Goal: Information Seeking & Learning: Learn about a topic

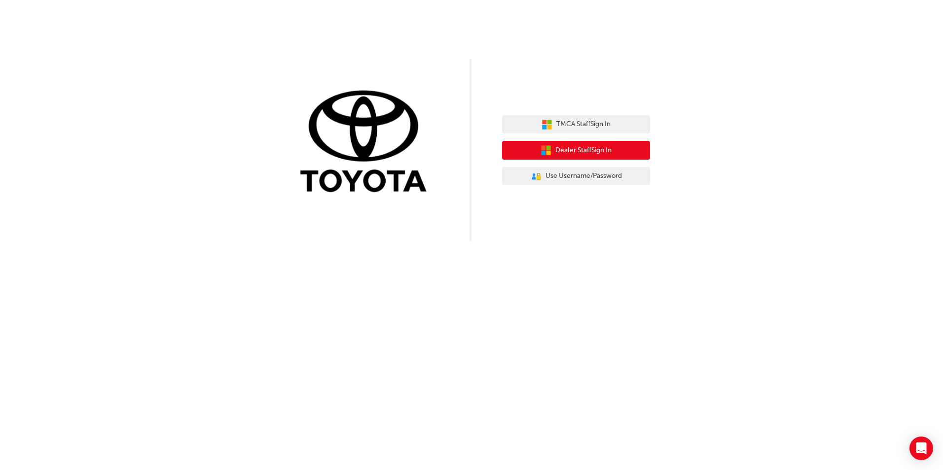
click at [588, 152] on span "Dealer Staff Sign In" at bounding box center [583, 150] width 56 height 11
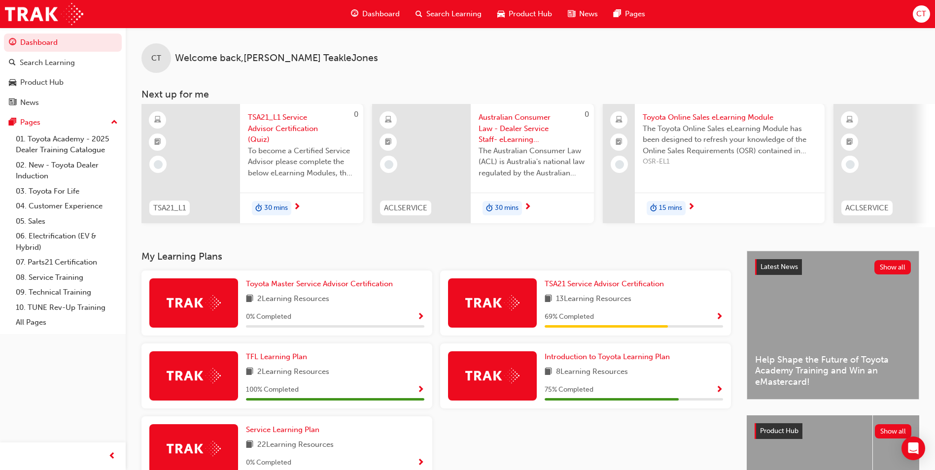
click at [286, 160] on span "To become a Certified Service Advisor please complete the below eLearning Modul…" at bounding box center [301, 162] width 107 height 34
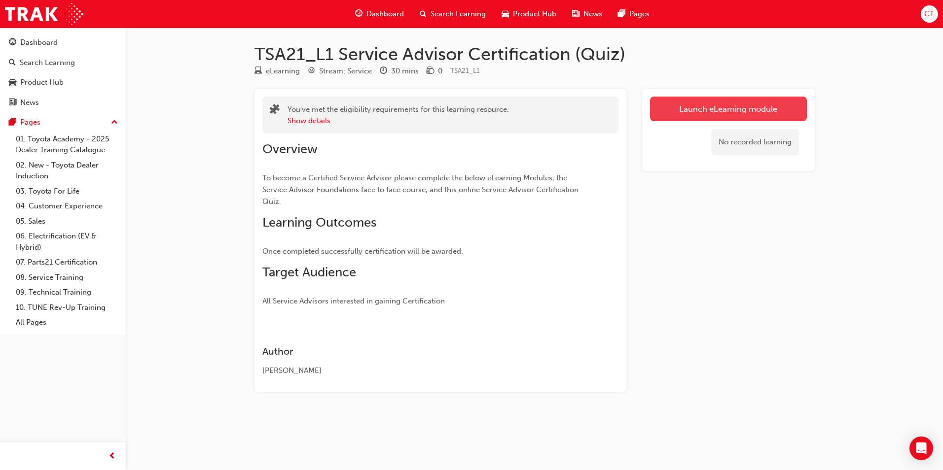
click at [660, 117] on link "Launch eLearning module" at bounding box center [728, 109] width 157 height 25
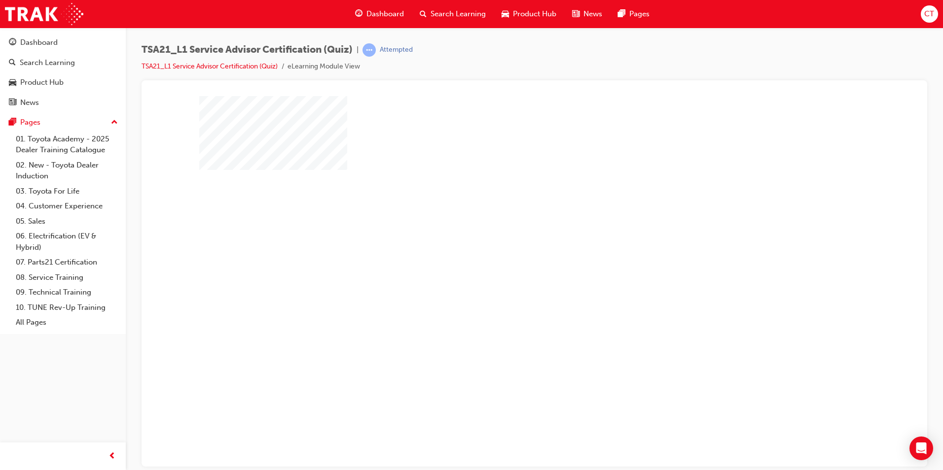
click at [506, 245] on div "play" at bounding box center [506, 245] width 0 height 0
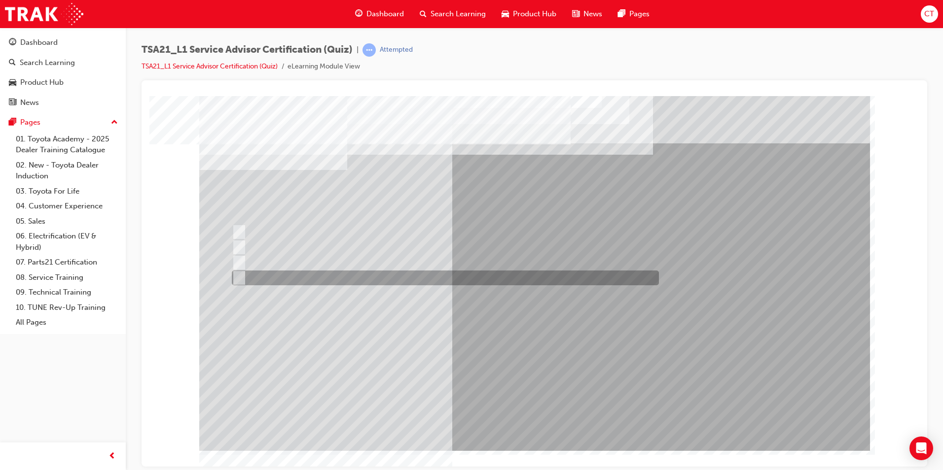
click at [487, 279] on div at bounding box center [442, 278] width 427 height 15
radio input "true"
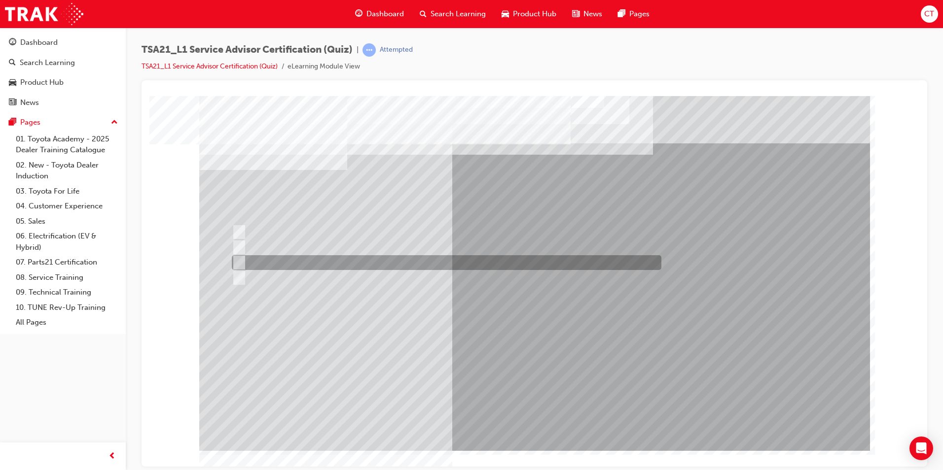
click at [243, 262] on div at bounding box center [443, 262] width 429 height 15
radio input "true"
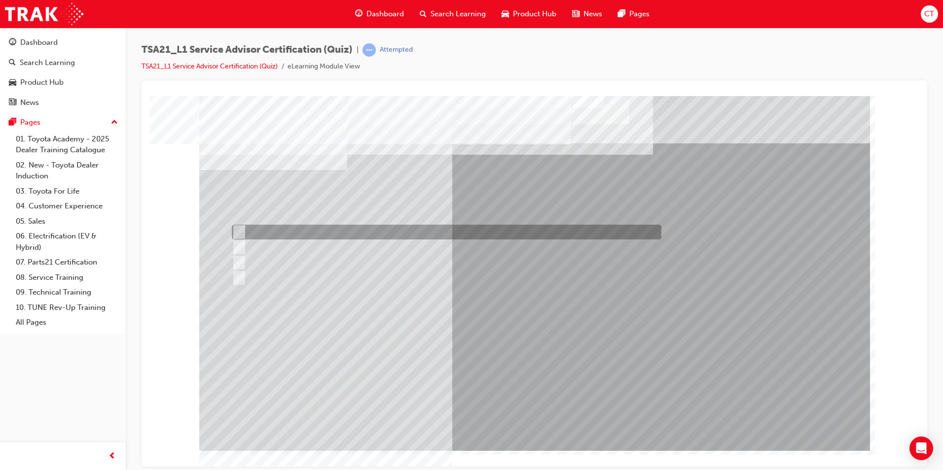
click at [242, 232] on input "Check the Guest’s phone number on the Maintenance Reminder card." at bounding box center [237, 232] width 11 height 11
radio input "true"
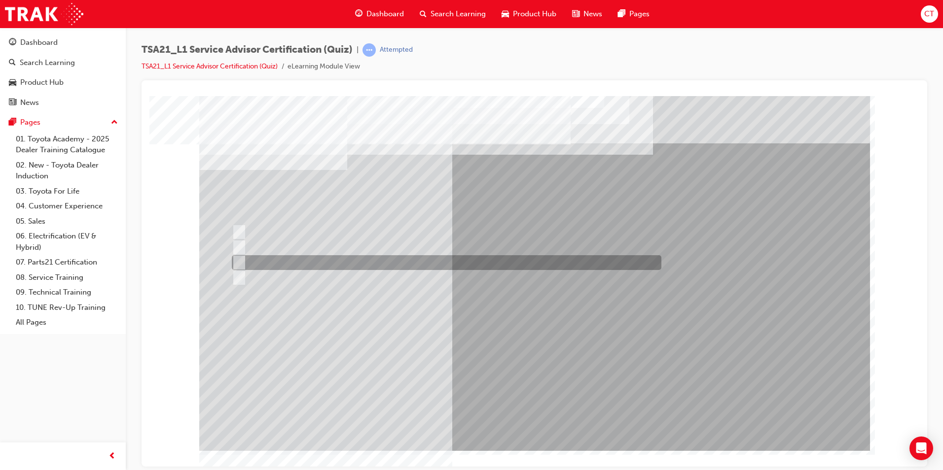
click at [238, 263] on input "Record the agreed appointment and delivery date/times." at bounding box center [237, 262] width 11 height 11
radio input "true"
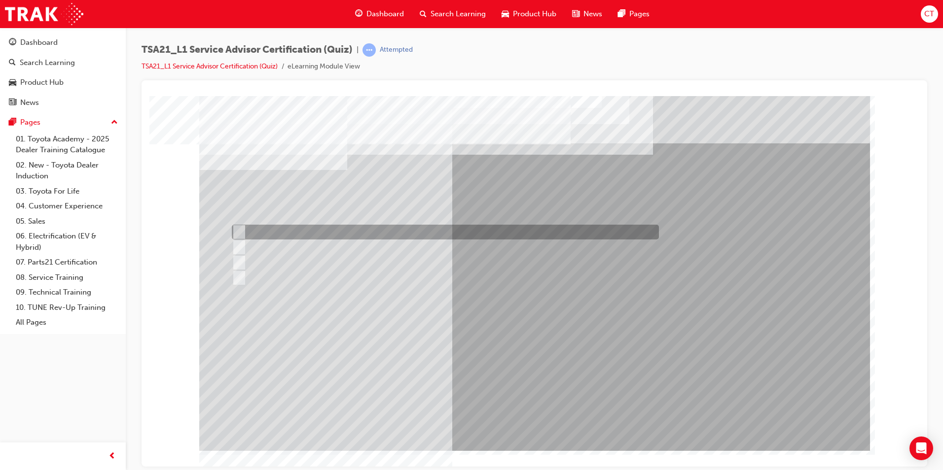
click at [241, 230] on input "Warranty and Service Book" at bounding box center [237, 232] width 11 height 11
radio input "true"
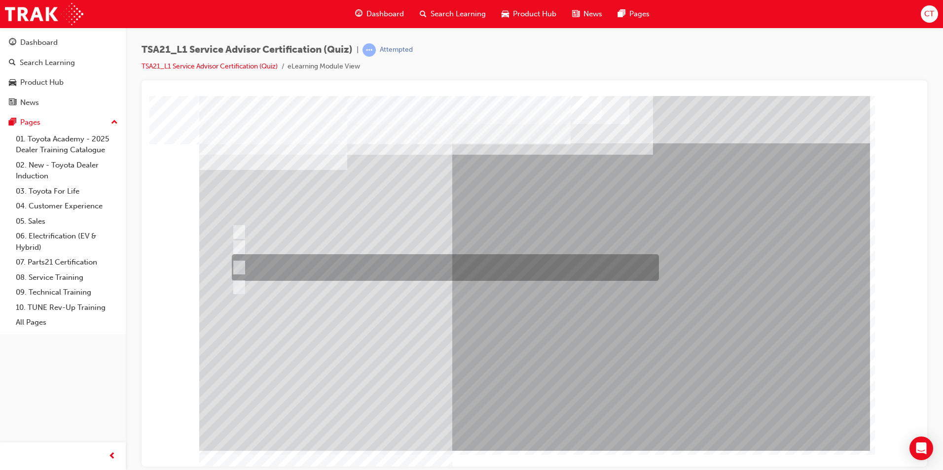
click at [239, 265] on input "Job details, appointment reception and delivery time, and who will be bringing\…" at bounding box center [237, 267] width 11 height 11
radio input "true"
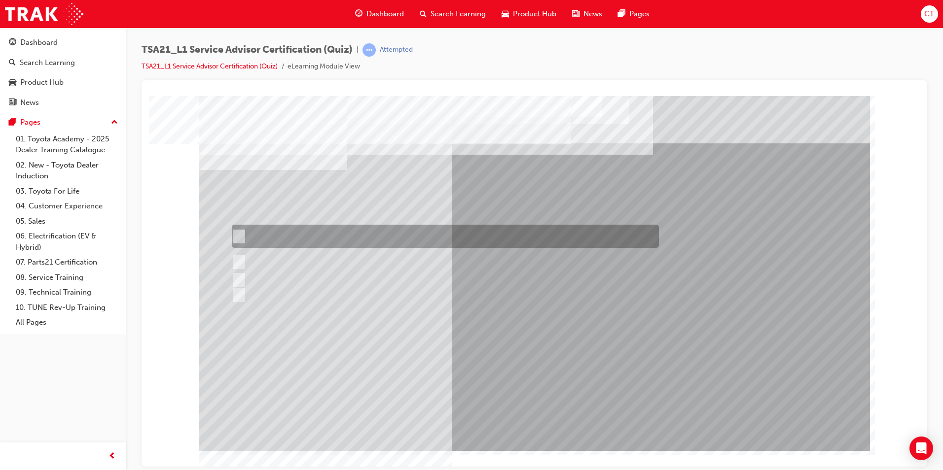
click at [240, 236] on input "If the concern is handled well in the initial stages the Guest is most likely t…" at bounding box center [237, 236] width 11 height 11
radio input "true"
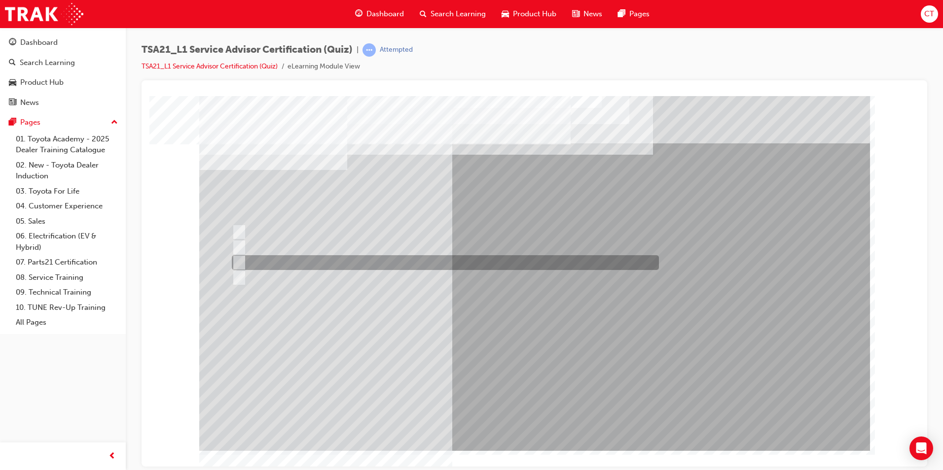
click at [237, 261] on input "Vehicle quality" at bounding box center [237, 262] width 11 height 11
radio input "true"
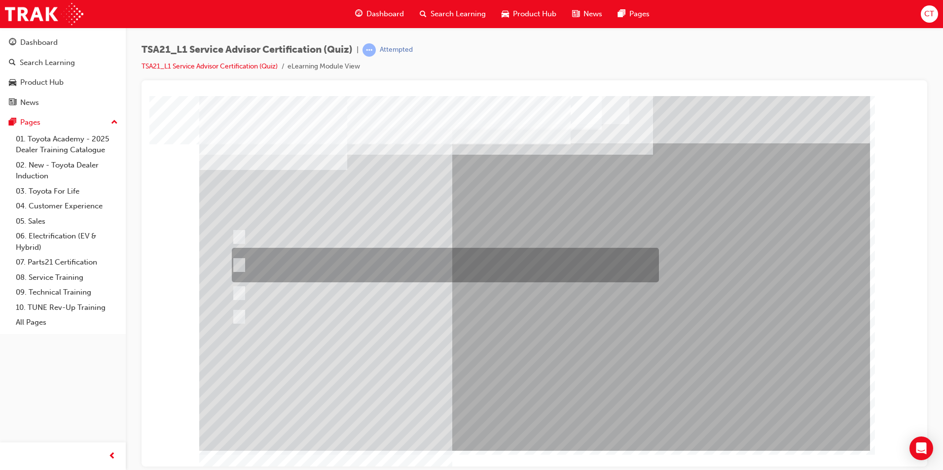
click at [240, 263] on input "Dealer Management sets the policy and procedures for Guest concern handling so …" at bounding box center [237, 265] width 11 height 11
radio input "true"
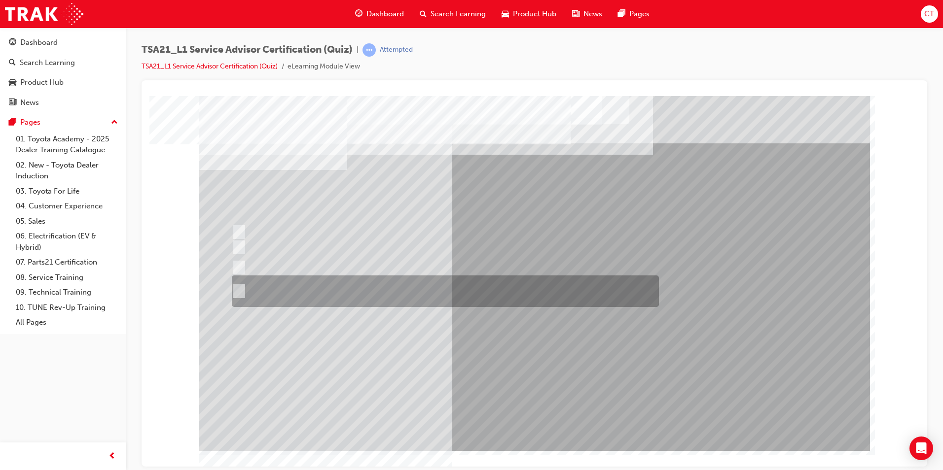
click at [235, 291] on input "Receive the concern, listen with your eyes and ears, establish the facts and\3f…" at bounding box center [237, 291] width 11 height 11
radio input "true"
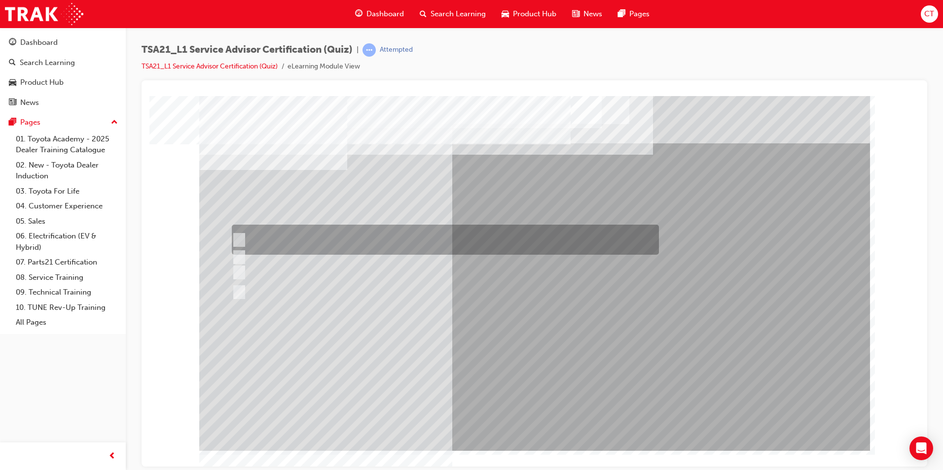
click at [237, 238] on input "Use a gesture such as smiling to acknowledge the other Guest and continue with …" at bounding box center [237, 240] width 11 height 11
radio input "true"
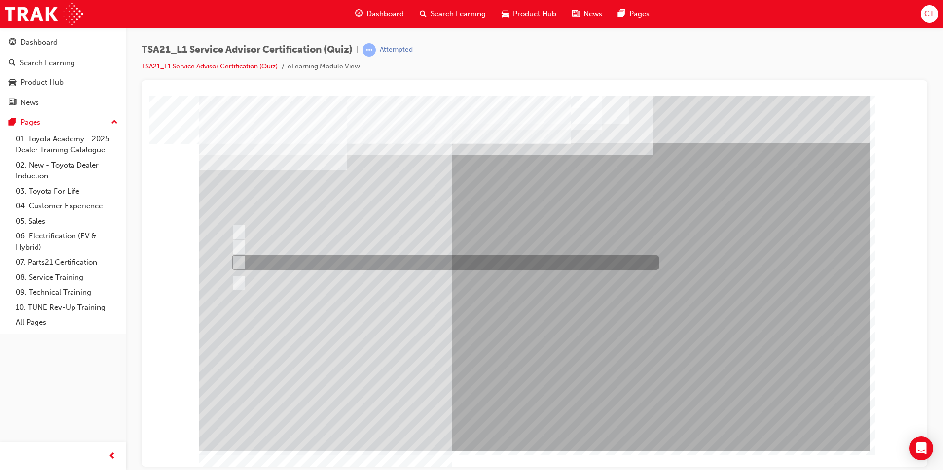
click at [243, 258] on div at bounding box center [442, 262] width 427 height 15
radio input "true"
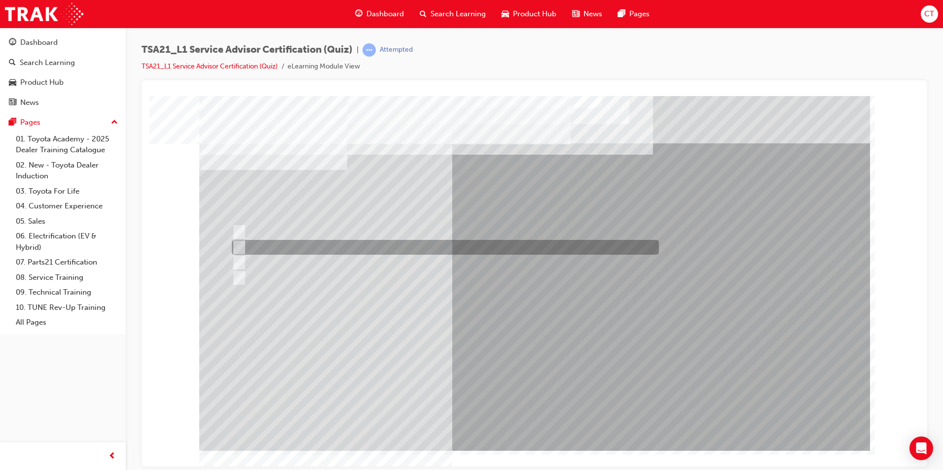
click at [383, 245] on div at bounding box center [442, 247] width 427 height 15
radio input "true"
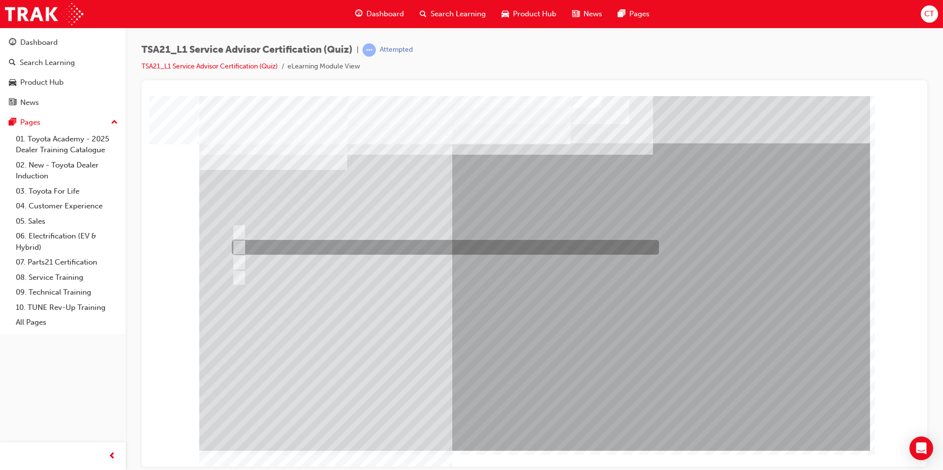
click at [240, 246] on input "By using reflecting statements, such as: “yes...Ok...I understand...please cont…" at bounding box center [237, 247] width 11 height 11
radio input "true"
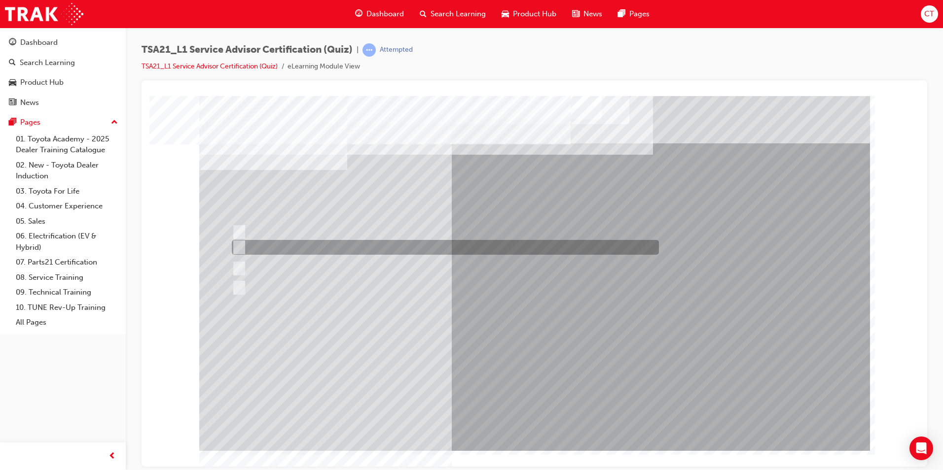
click at [240, 245] on input "Welcome me, use my name, explain the work and charges, be ready and thank me." at bounding box center [237, 247] width 11 height 11
radio input "true"
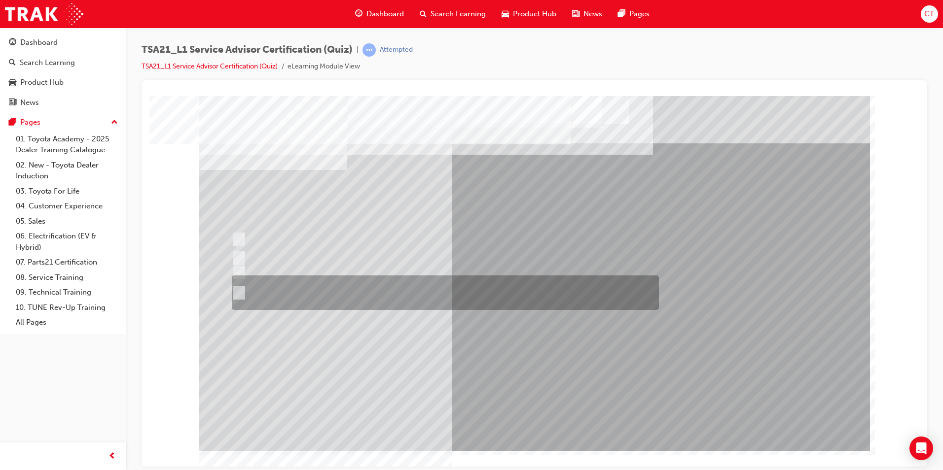
click at [242, 290] on input "Accompany the Guest to the vehicle, do a quick walk-around check to \3confirm v…" at bounding box center [237, 292] width 11 height 11
radio input "true"
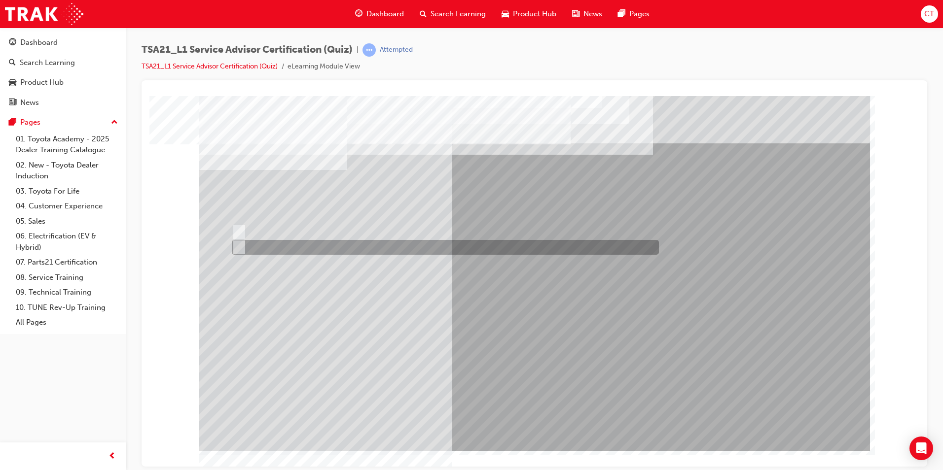
click at [238, 248] on input "True" at bounding box center [237, 247] width 11 height 11
radio input "true"
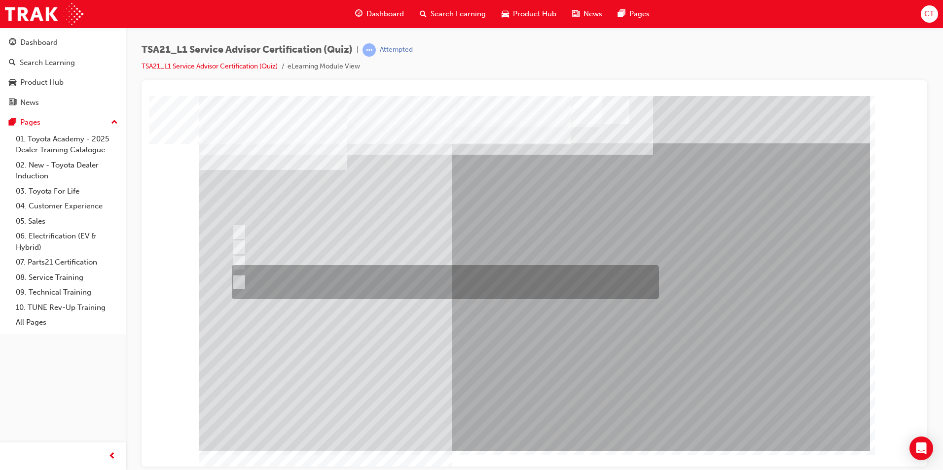
click at [238, 280] on input "An easy to understand explanation of the work done, the total costs and being \…" at bounding box center [237, 282] width 11 height 11
radio input "true"
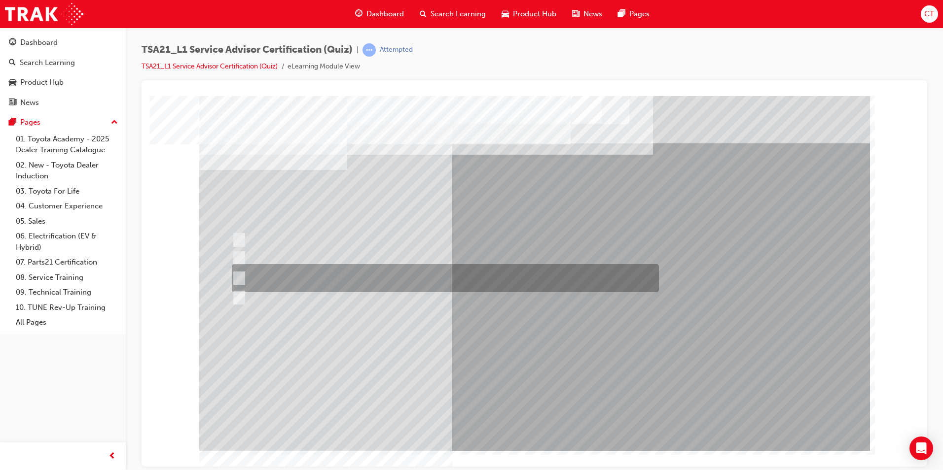
click at [239, 275] on input "Maintenance intervals, PSFU procedures, warranty policy & concern handling proc…" at bounding box center [237, 278] width 11 height 11
radio input "true"
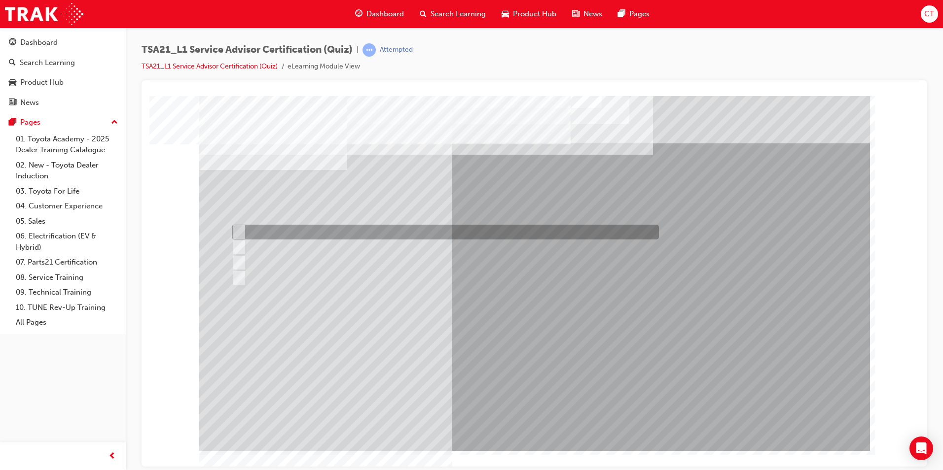
click at [238, 234] on input "Identify trends, declines in GSI or shifts in Guest expectations." at bounding box center [237, 232] width 11 height 11
radio input "true"
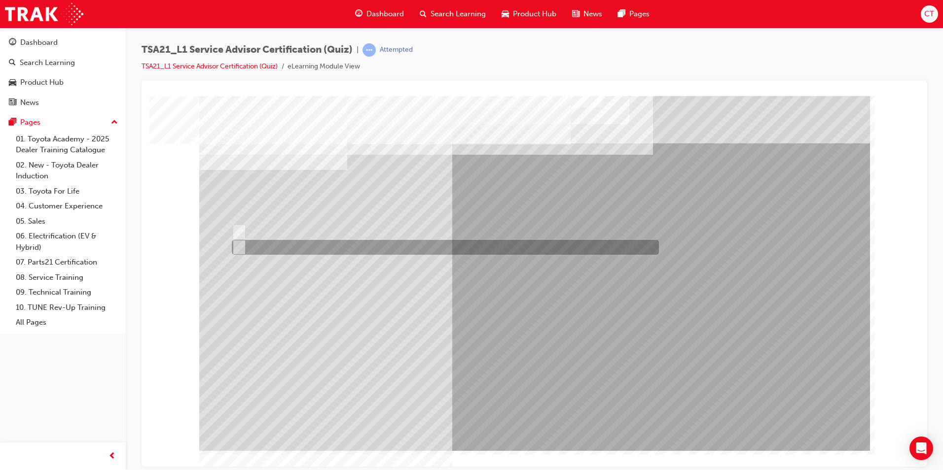
click at [237, 247] on input "True" at bounding box center [237, 247] width 11 height 11
radio input "true"
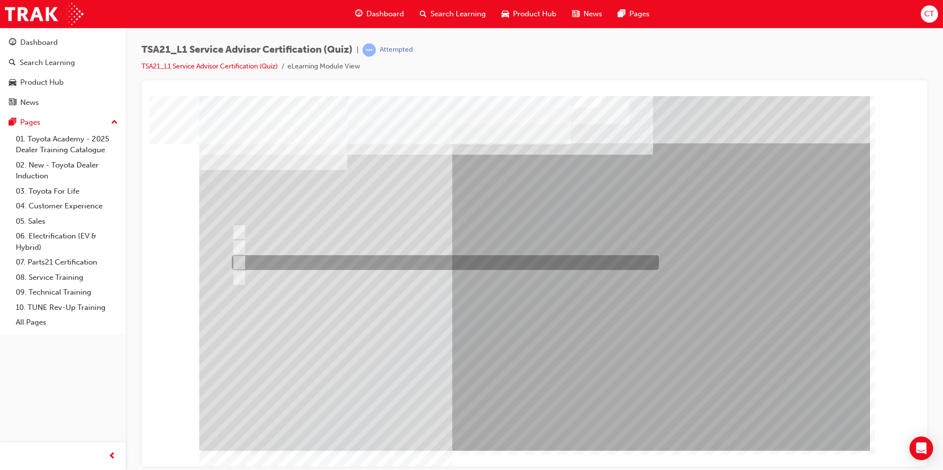
click at [242, 260] on input "Even work flow" at bounding box center [237, 262] width 11 height 11
radio input "true"
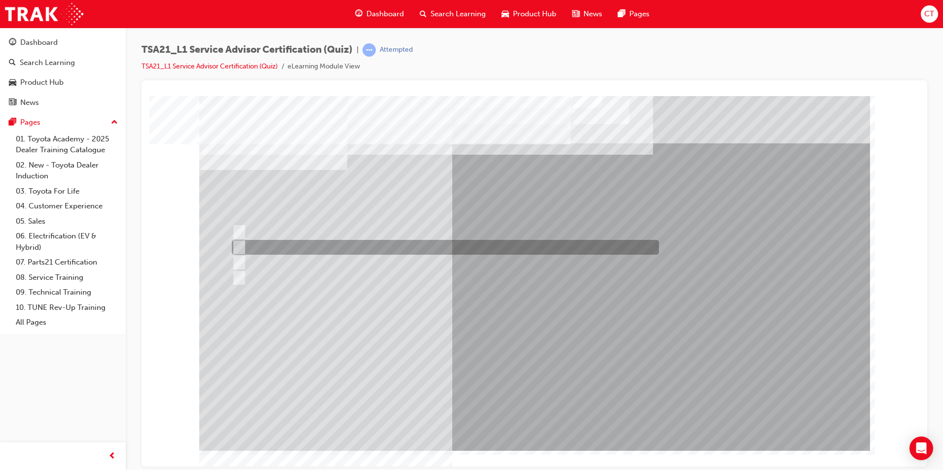
click at [241, 246] on input "To measure the total time the technician worked on the job." at bounding box center [237, 247] width 11 height 11
radio input "true"
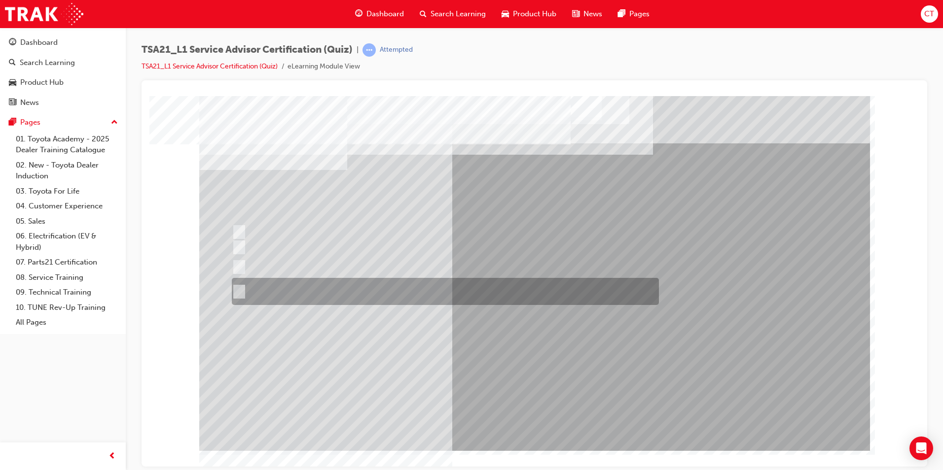
click at [238, 291] on input "The status of a technician’s work and their next planned job is available \3on …" at bounding box center [237, 291] width 11 height 11
radio input "true"
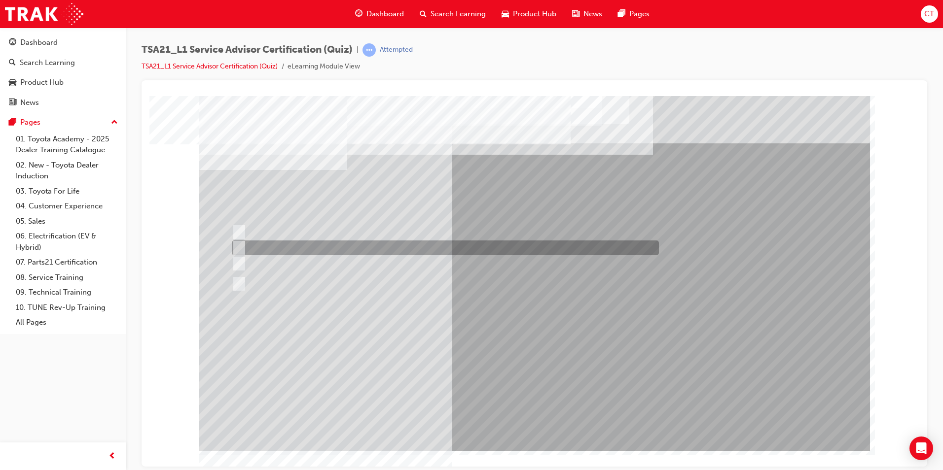
click at [237, 245] on input "To obtain the Guest’s authorization for the work described on the Repair Order." at bounding box center [237, 248] width 11 height 11
radio input "true"
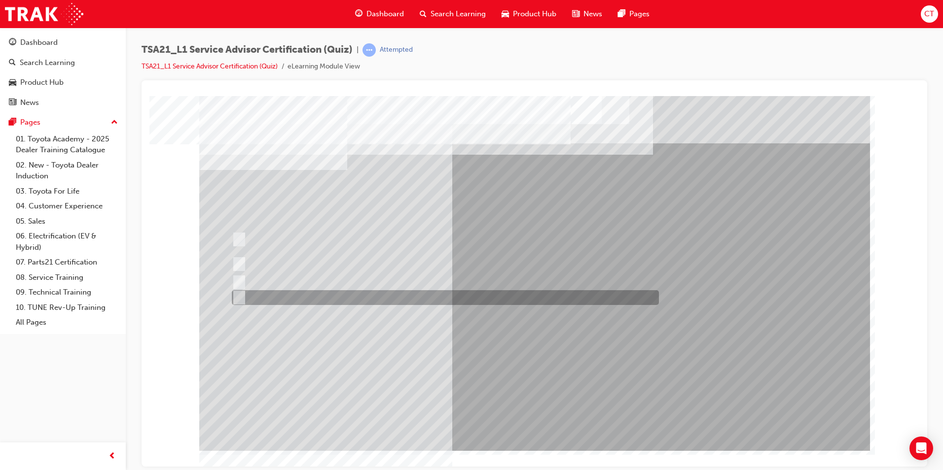
click at [235, 297] on input "The walk-around check should always be done with the Guest." at bounding box center [237, 297] width 11 height 11
radio input "true"
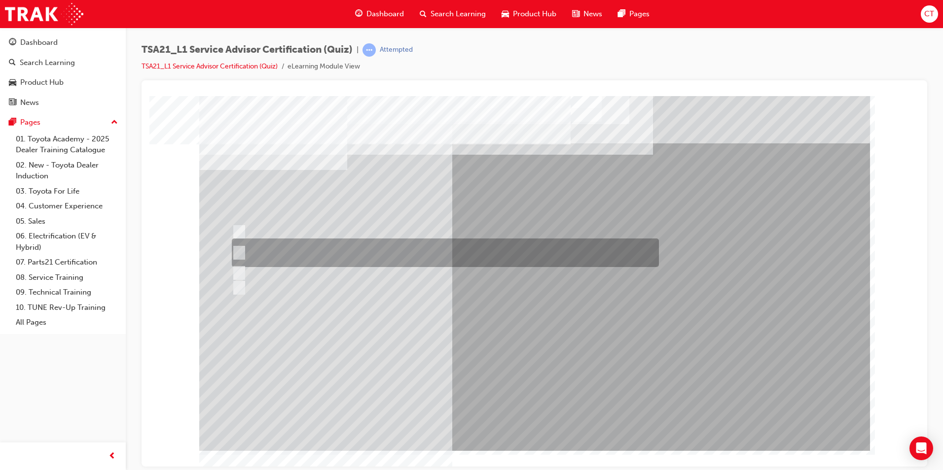
click at [241, 249] on input "Write the Guest’s exact words on the RO and explain that the fault will need to…" at bounding box center [237, 253] width 11 height 11
radio input "true"
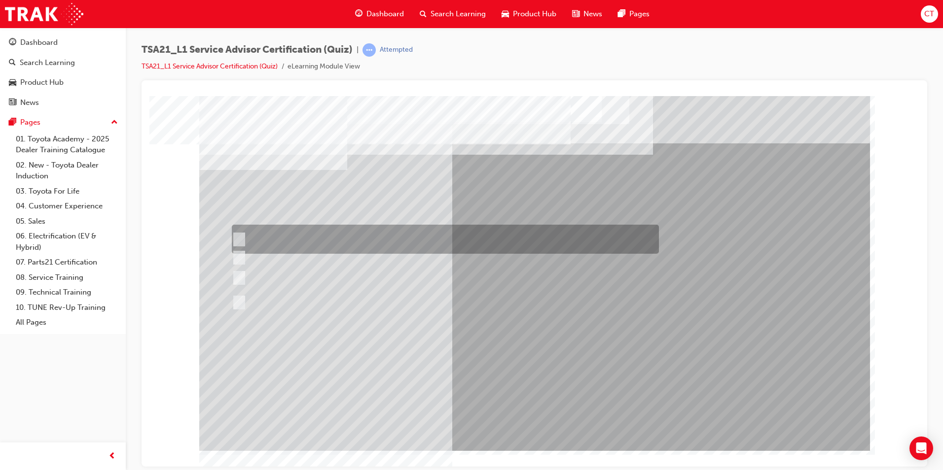
click at [236, 235] on input "Which service is required, how much the job will cost, how long it will take, a…" at bounding box center [237, 239] width 11 height 11
radio input "true"
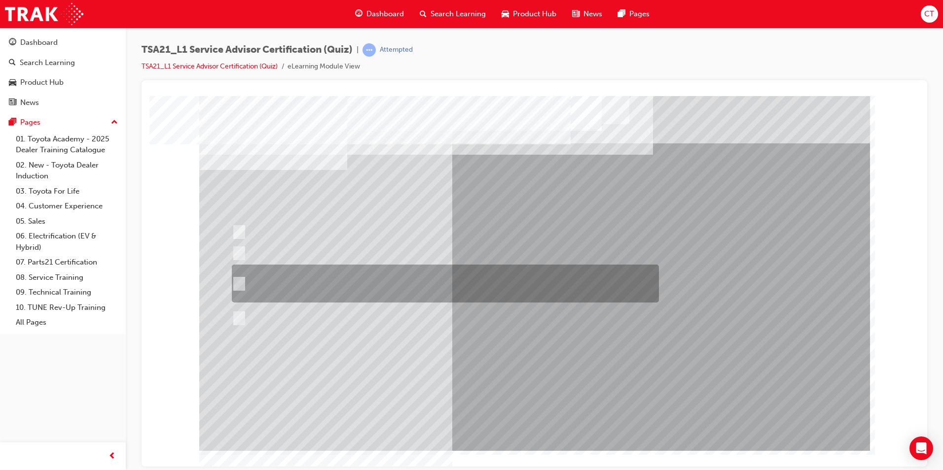
click at [242, 281] on input "Explain the costs for the maintenance, and then explain that the costs, \3parts…" at bounding box center [237, 284] width 11 height 11
radio input "true"
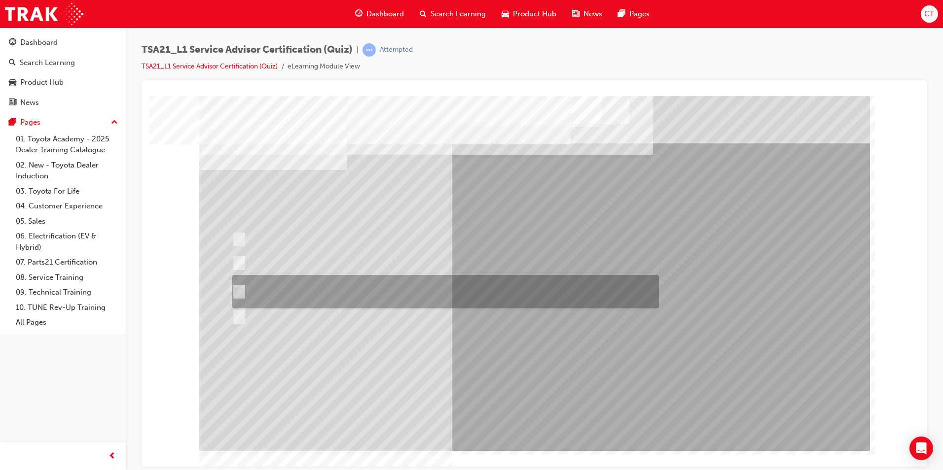
click at [242, 289] on input "Check the appointment scheduling system to determine technician \3availability,…" at bounding box center [237, 291] width 11 height 11
radio input "true"
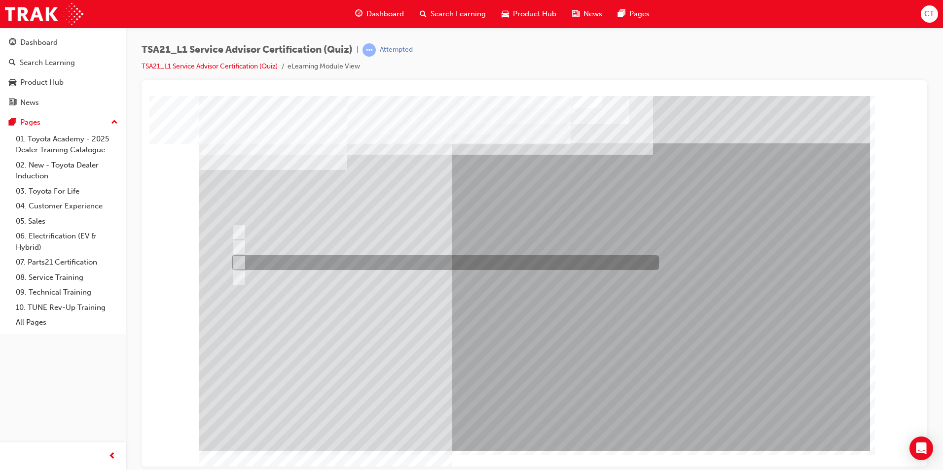
click at [239, 261] on input "To increase the number/rate of on-time arrivals." at bounding box center [237, 262] width 11 height 11
radio input "true"
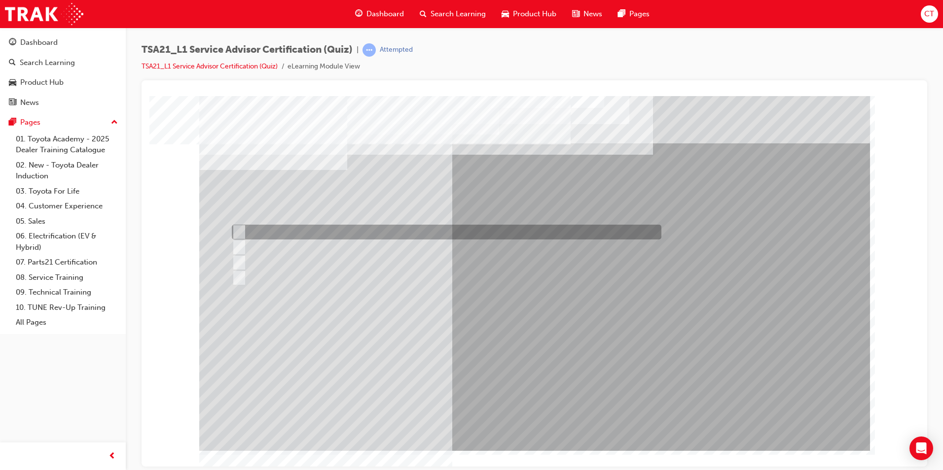
click at [238, 229] on input "Check the Guest’s phone number on the Maintenance Reminder card." at bounding box center [237, 232] width 11 height 11
radio input "true"
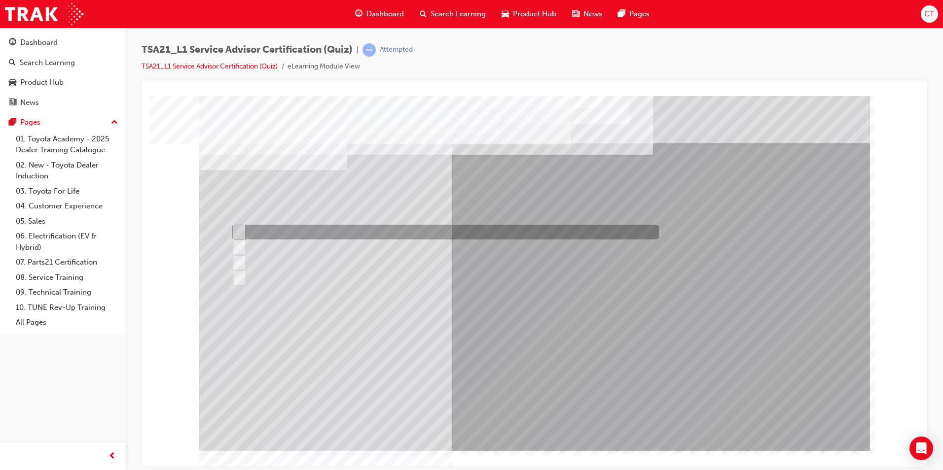
click at [236, 233] on input "Warranty and Service Book" at bounding box center [237, 232] width 11 height 11
radio input "true"
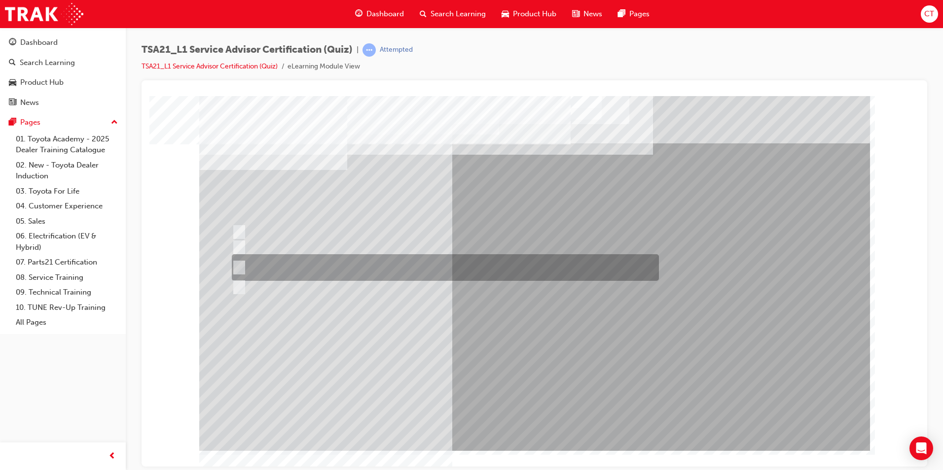
click at [243, 264] on div at bounding box center [442, 267] width 427 height 27
radio input "true"
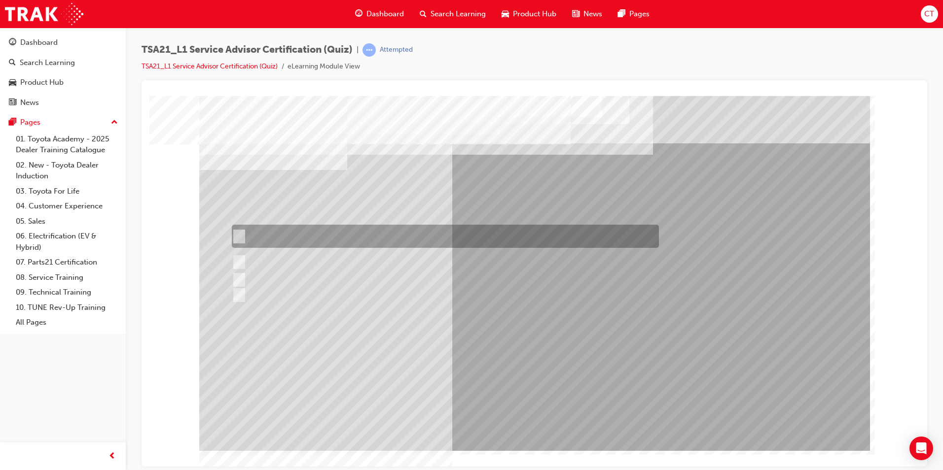
click at [238, 234] on input "If the concern is handled well in the initial stages the Guest is most likely t…" at bounding box center [237, 236] width 11 height 11
radio input "true"
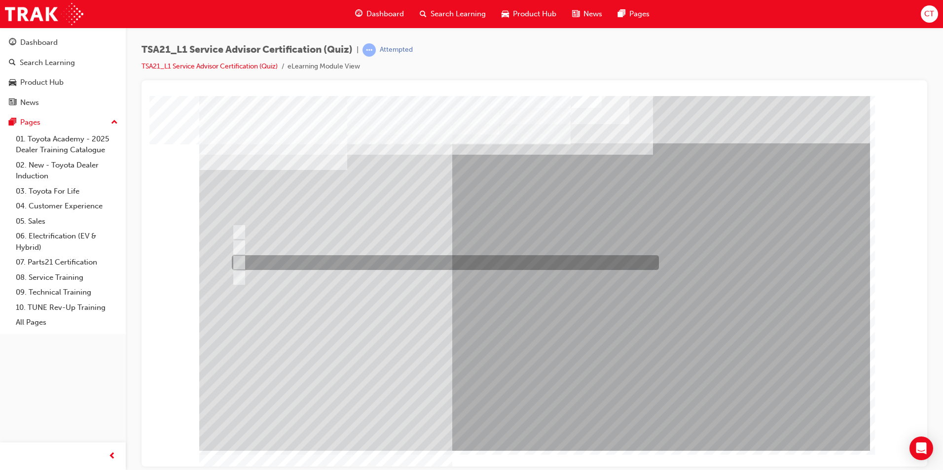
click at [243, 263] on div at bounding box center [442, 262] width 427 height 15
radio input "true"
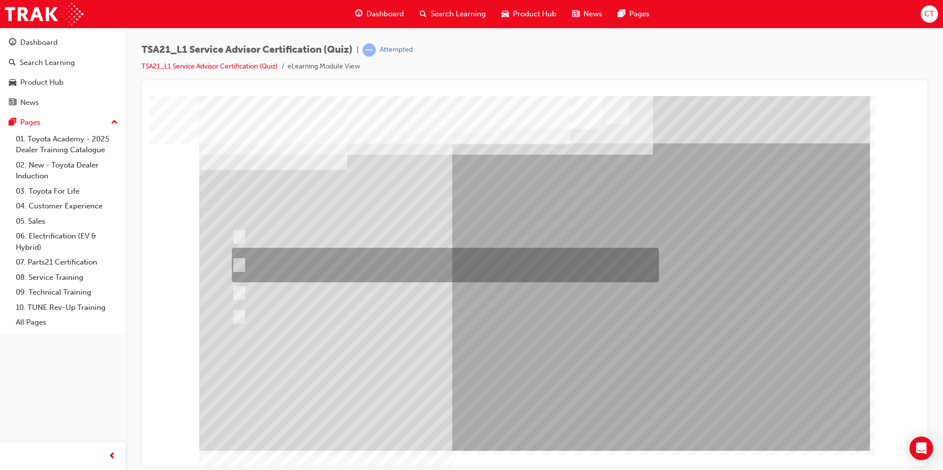
click at [241, 262] on input "Dealer Management sets the policy and procedures for Guest concern handling so …" at bounding box center [237, 265] width 11 height 11
radio input "true"
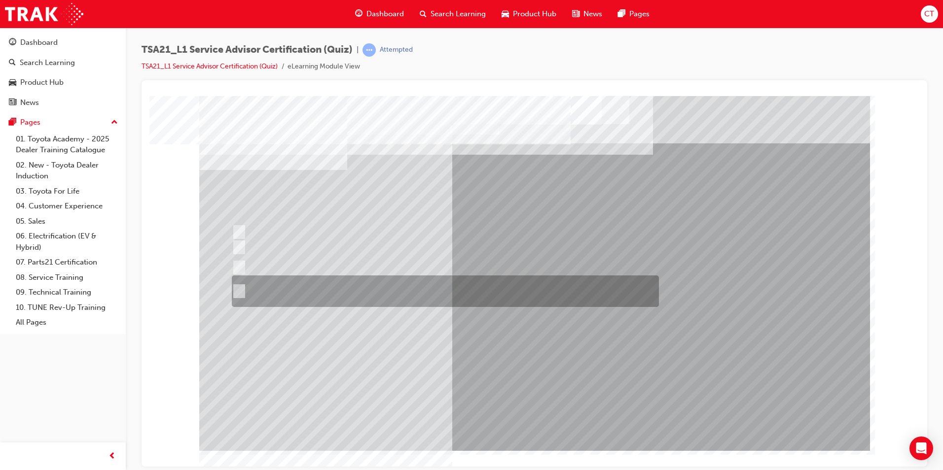
click at [239, 290] on input "Receive the concern, listen with your eyes and ears, establish the facts and\3f…" at bounding box center [237, 291] width 11 height 11
radio input "true"
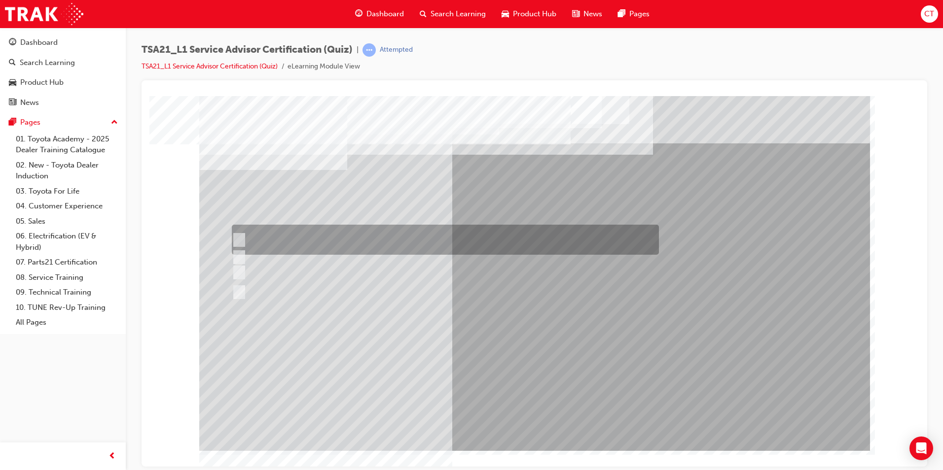
click at [236, 235] on input "Use a gesture such as smiling to acknowledge the other Guest and continue with …" at bounding box center [237, 240] width 11 height 11
radio input "true"
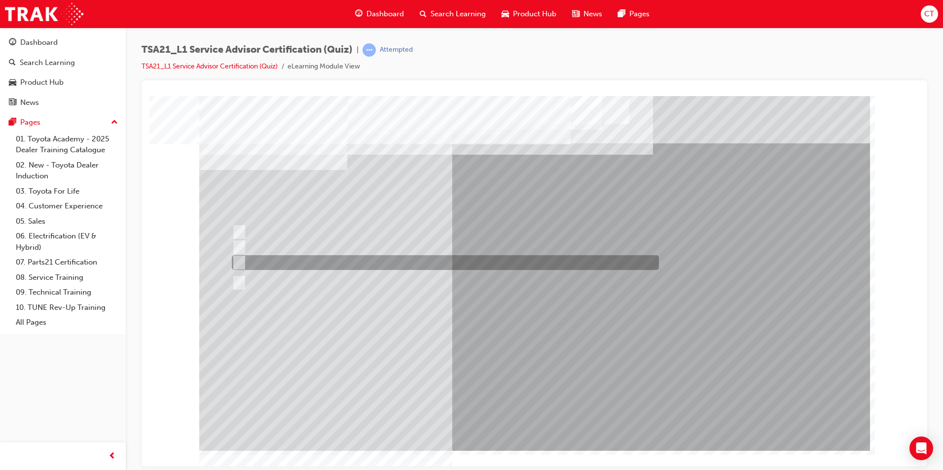
click at [241, 260] on input "The ability to relate to Guests." at bounding box center [237, 262] width 11 height 11
radio input "true"
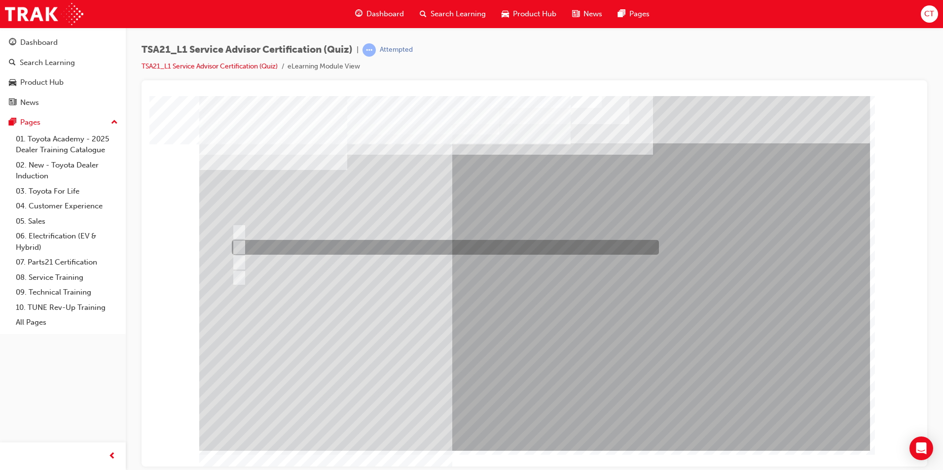
click at [241, 247] on input "Smile, Sell, Empathize, Reflect" at bounding box center [237, 247] width 11 height 11
radio input "true"
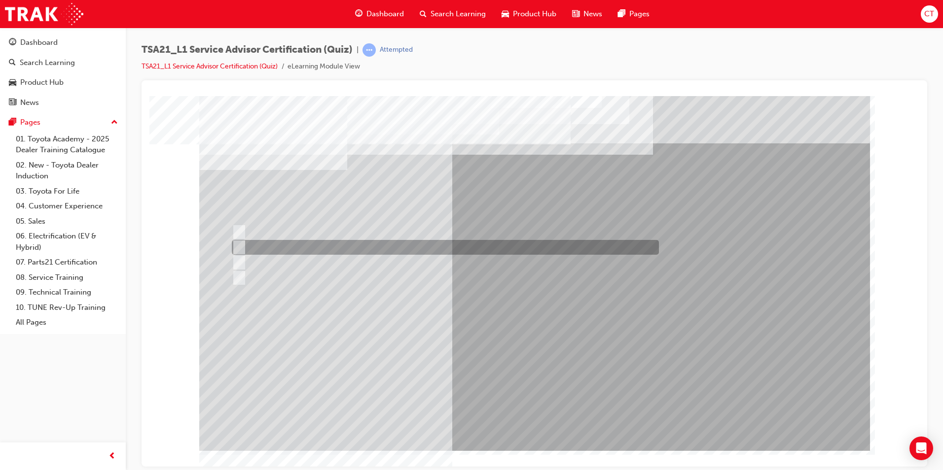
click at [239, 244] on input "By using reflecting statements, such as: “yes...Ok...I understand...please cont…" at bounding box center [237, 247] width 11 height 11
radio input "true"
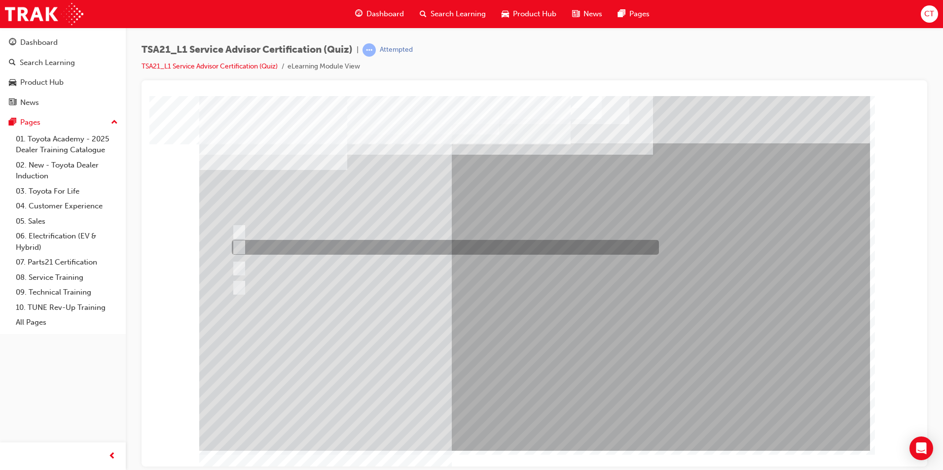
click at [238, 248] on input "Welcome me, use my name, explain the work and charges, be ready and thank me." at bounding box center [237, 247] width 11 height 11
radio input "true"
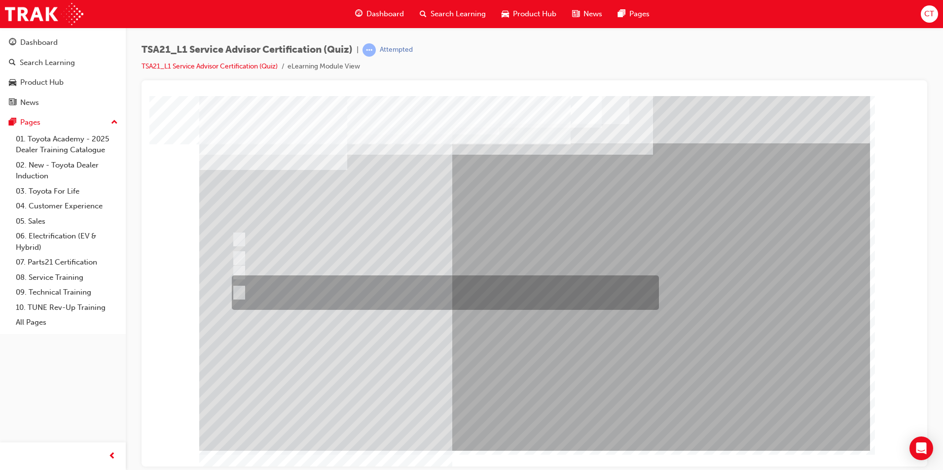
click at [239, 292] on input "Accompany the Guest to the vehicle, do a quick walk-around check to \3confirm v…" at bounding box center [237, 292] width 11 height 11
radio input "true"
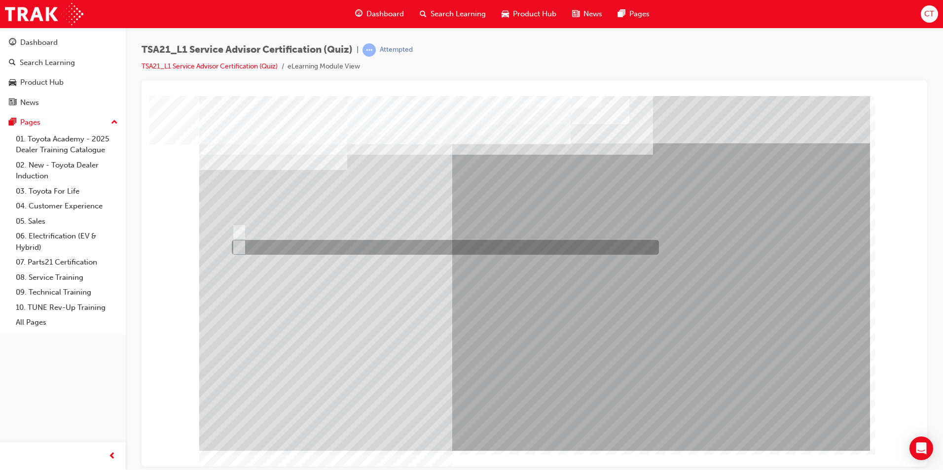
click at [240, 243] on input "True" at bounding box center [237, 247] width 11 height 11
radio input "true"
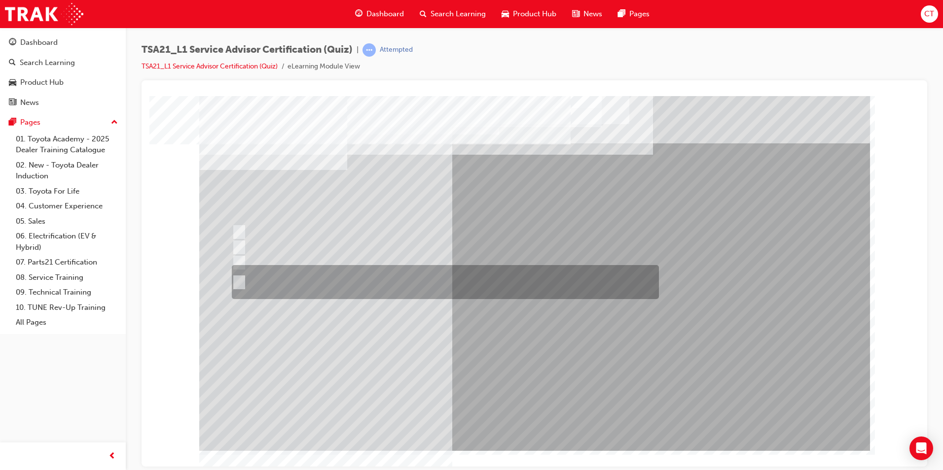
click at [323, 282] on div at bounding box center [442, 282] width 427 height 34
radio input "true"
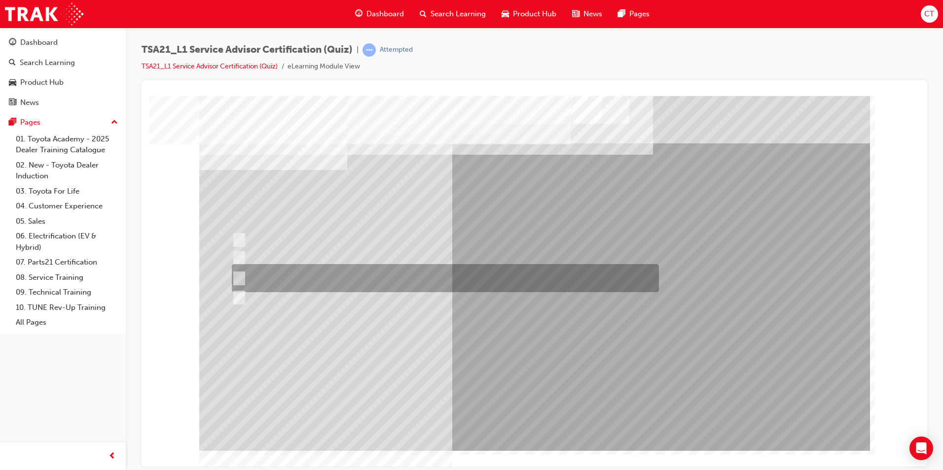
click at [242, 274] on input "Maintenance intervals, PSFU procedures, warranty policy & concern handling proc…" at bounding box center [237, 278] width 11 height 11
radio input "true"
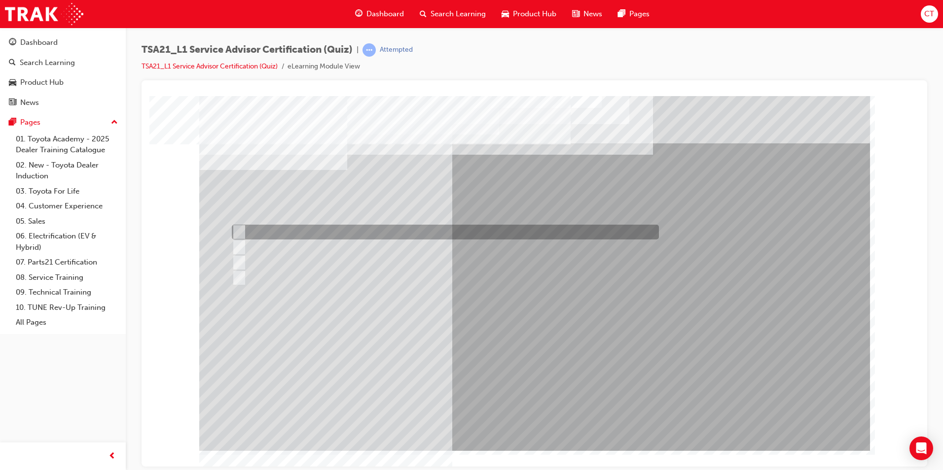
click at [238, 233] on input "Identify trends, declines in GSI or shifts in Guest expectations." at bounding box center [237, 232] width 11 height 11
radio input "true"
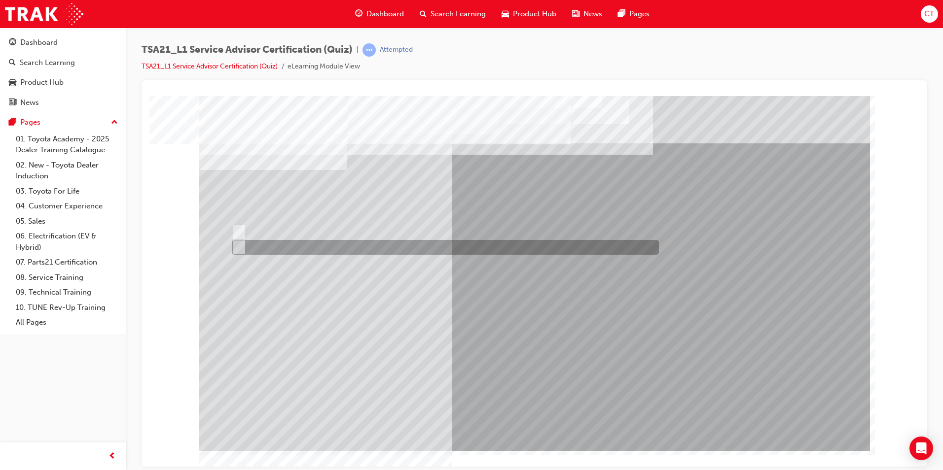
click at [272, 243] on div at bounding box center [442, 247] width 427 height 15
radio input "true"
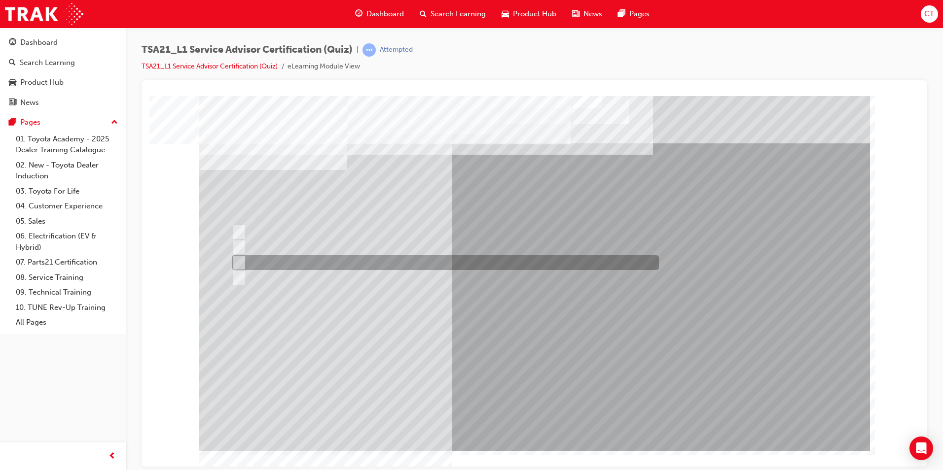
click at [243, 260] on div at bounding box center [442, 262] width 427 height 15
radio input "true"
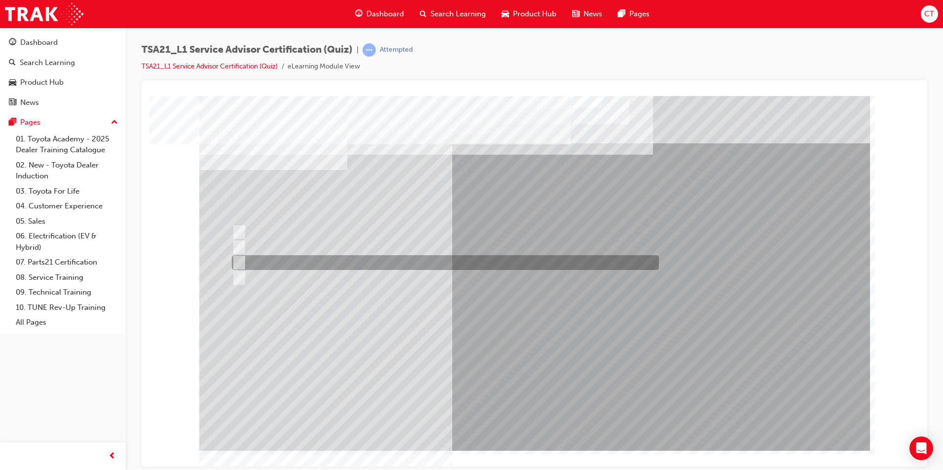
click at [436, 261] on div at bounding box center [442, 262] width 427 height 15
radio input "true"
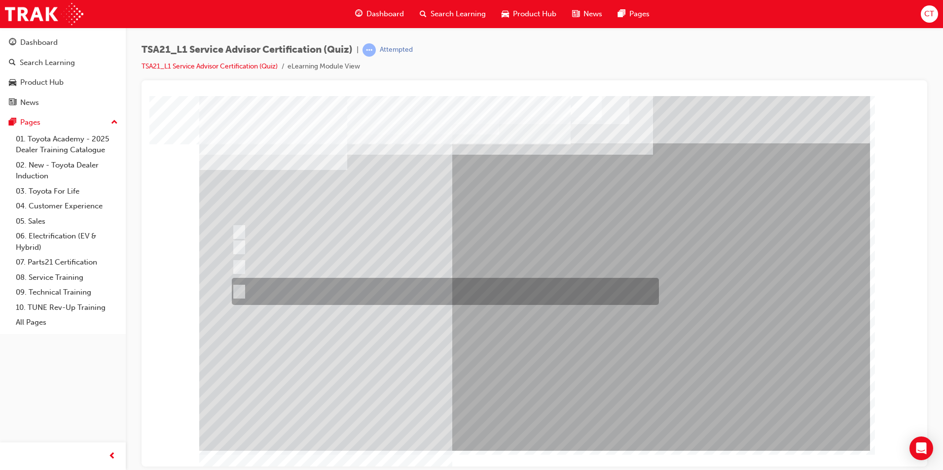
click at [456, 294] on div at bounding box center [442, 291] width 427 height 27
radio input "true"
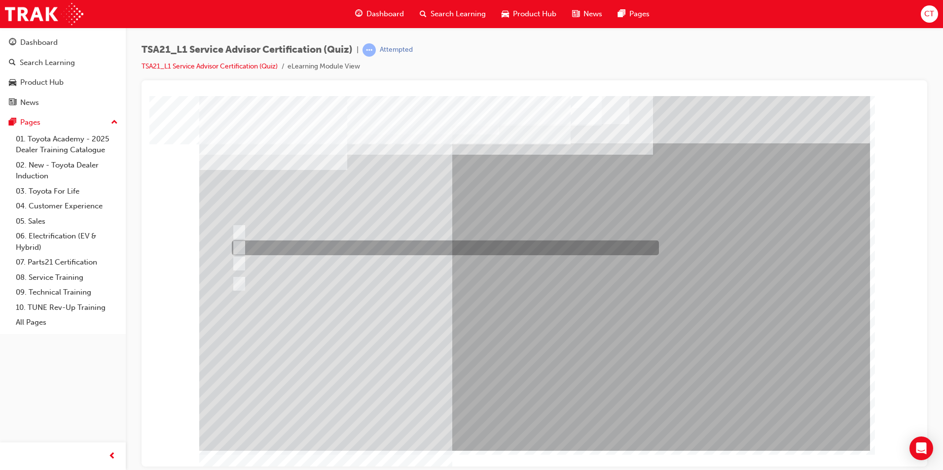
click at [291, 247] on div at bounding box center [442, 248] width 427 height 15
radio input "true"
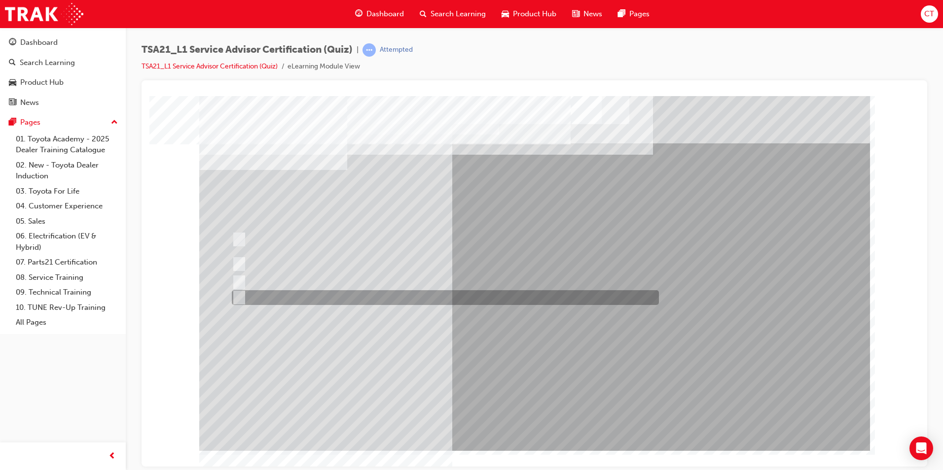
click at [452, 301] on div at bounding box center [442, 297] width 427 height 15
radio input "true"
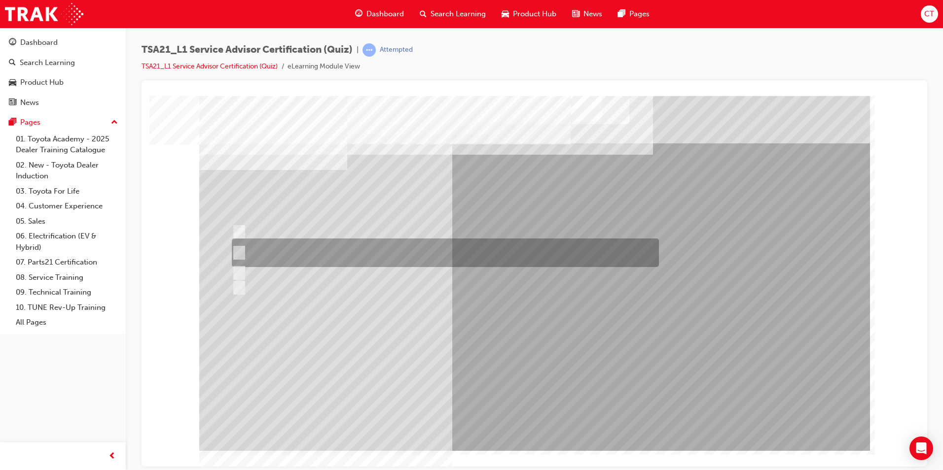
click at [373, 260] on div at bounding box center [442, 253] width 427 height 29
radio input "true"
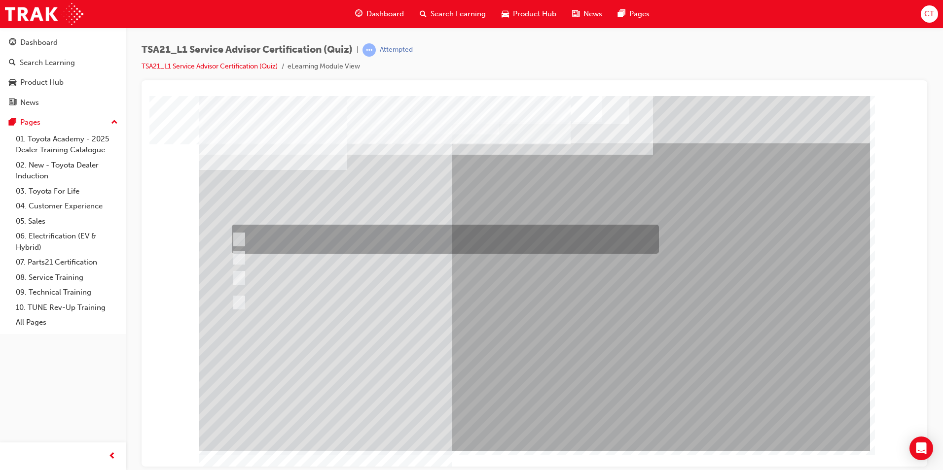
click at [342, 235] on div at bounding box center [442, 239] width 427 height 29
radio input "true"
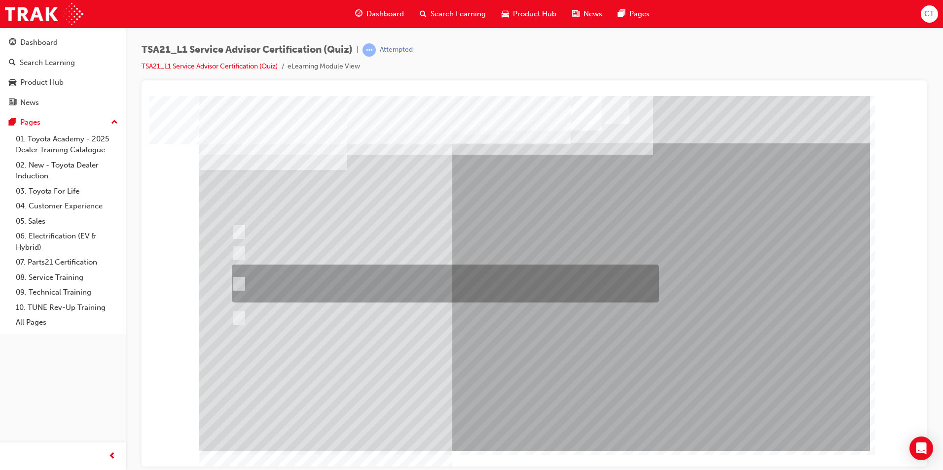
click at [289, 281] on div at bounding box center [442, 284] width 427 height 38
radio input "true"
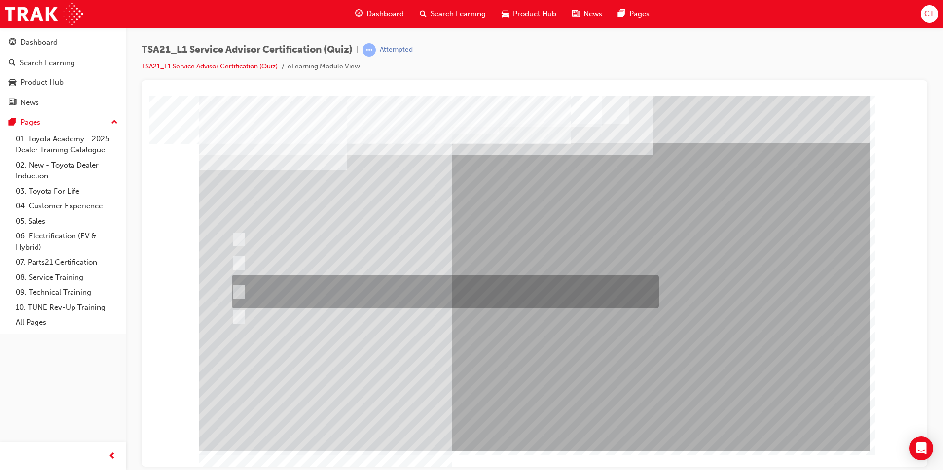
click at [509, 286] on div at bounding box center [442, 292] width 427 height 34
radio input "true"
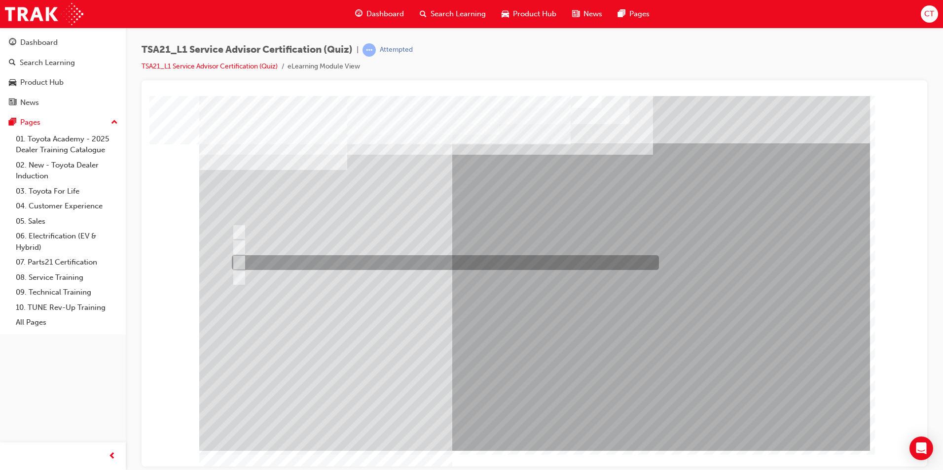
click at [274, 265] on div at bounding box center [442, 262] width 427 height 15
radio input "true"
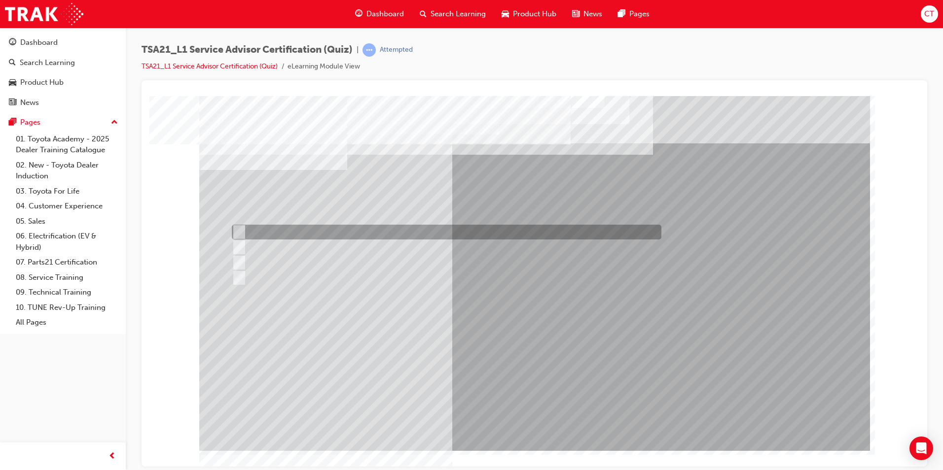
click at [253, 230] on div at bounding box center [443, 232] width 429 height 15
radio input "true"
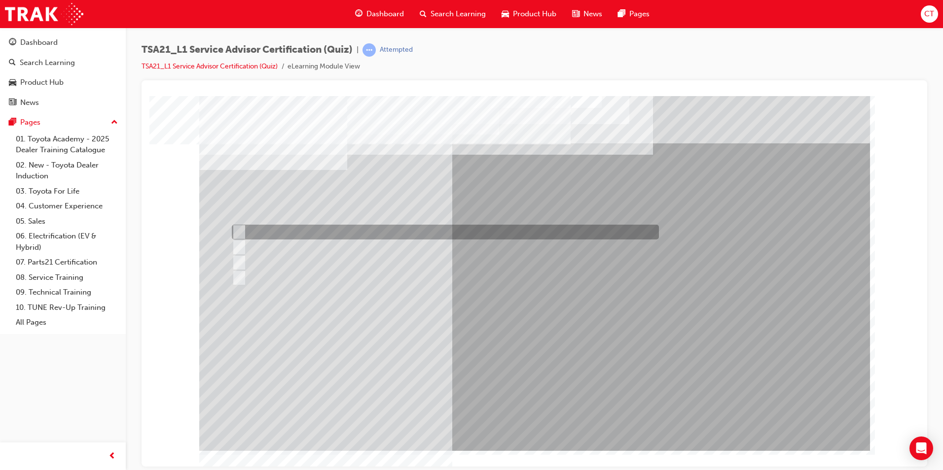
click at [235, 232] on input "Warranty and Service Book" at bounding box center [237, 232] width 11 height 11
radio input "true"
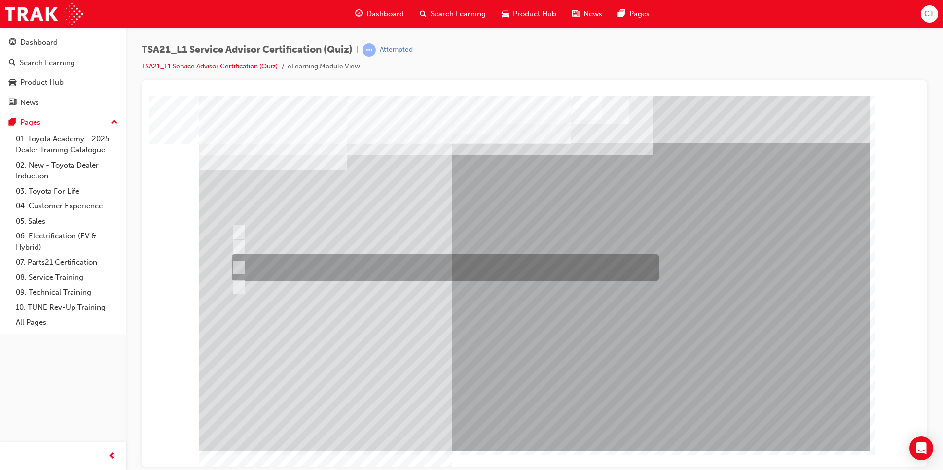
click at [387, 263] on div at bounding box center [442, 267] width 427 height 27
radio input "true"
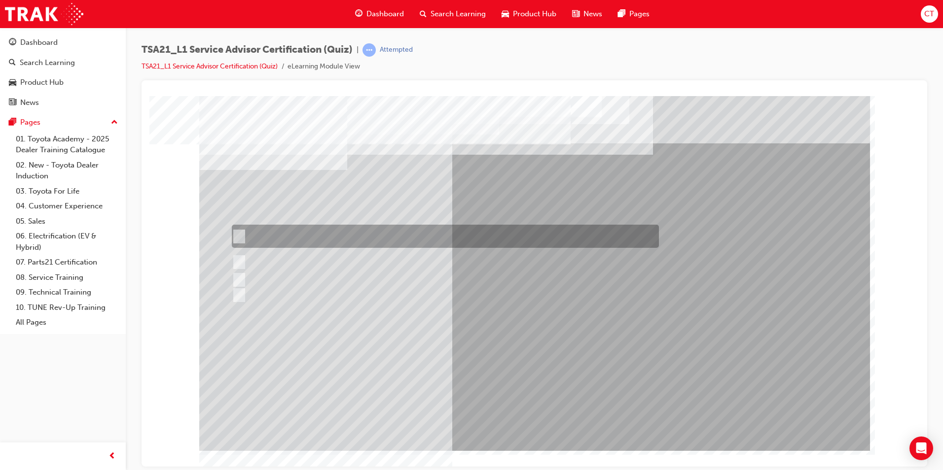
click at [362, 238] on div at bounding box center [442, 236] width 427 height 23
radio input "true"
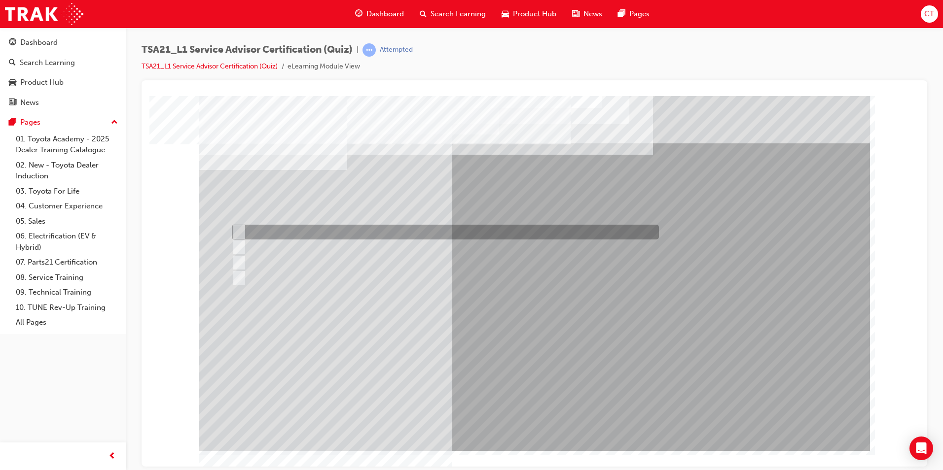
click at [303, 229] on div at bounding box center [442, 232] width 427 height 15
radio input "true"
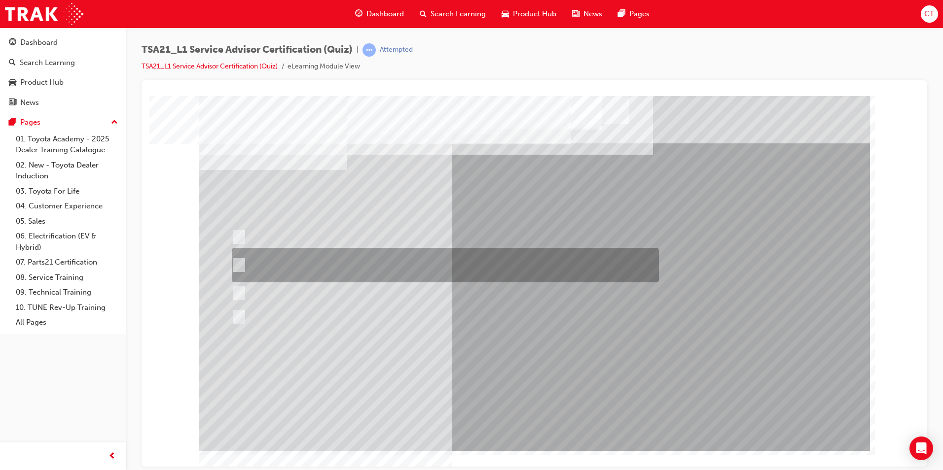
click at [243, 263] on div at bounding box center [442, 265] width 427 height 35
radio input "true"
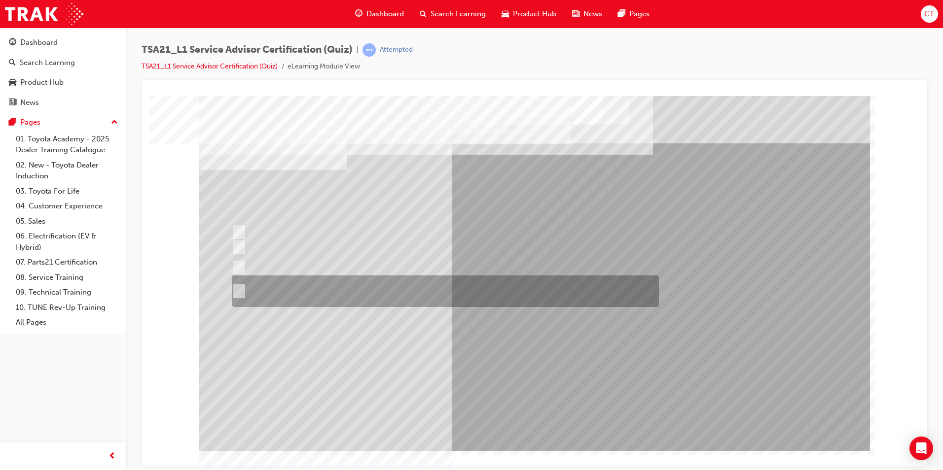
click at [463, 283] on div at bounding box center [442, 292] width 427 height 32
radio input "true"
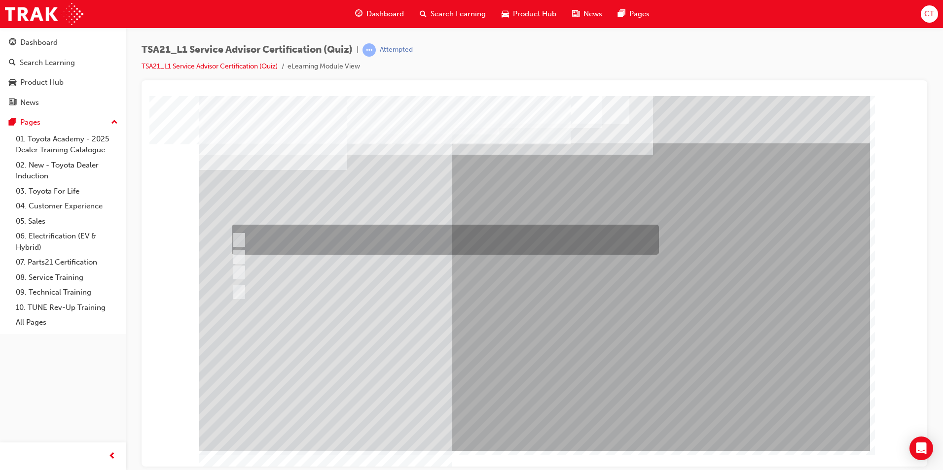
click at [489, 234] on div at bounding box center [442, 240] width 427 height 30
radio input "true"
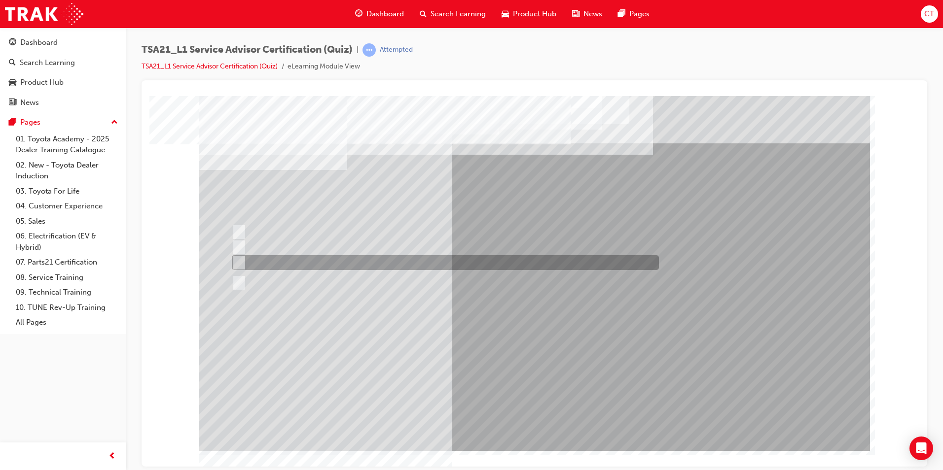
click at [314, 259] on div at bounding box center [442, 262] width 427 height 15
radio input "true"
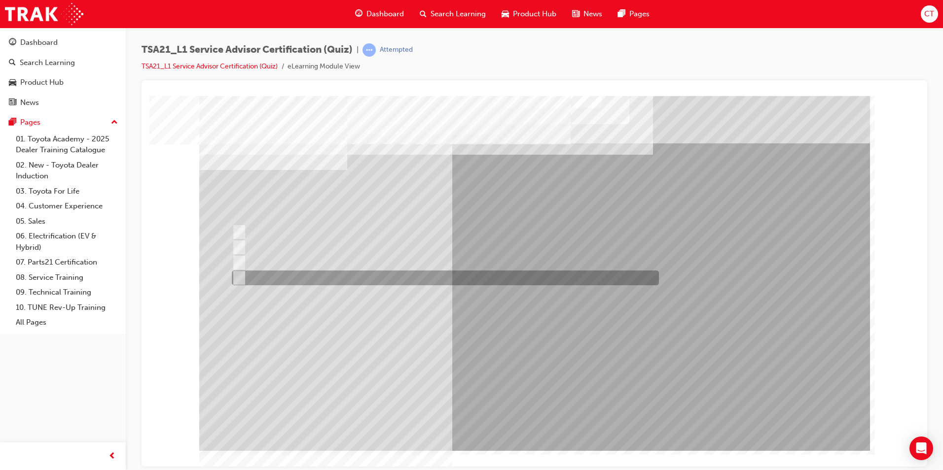
click at [402, 280] on div at bounding box center [442, 278] width 427 height 15
radio input "true"
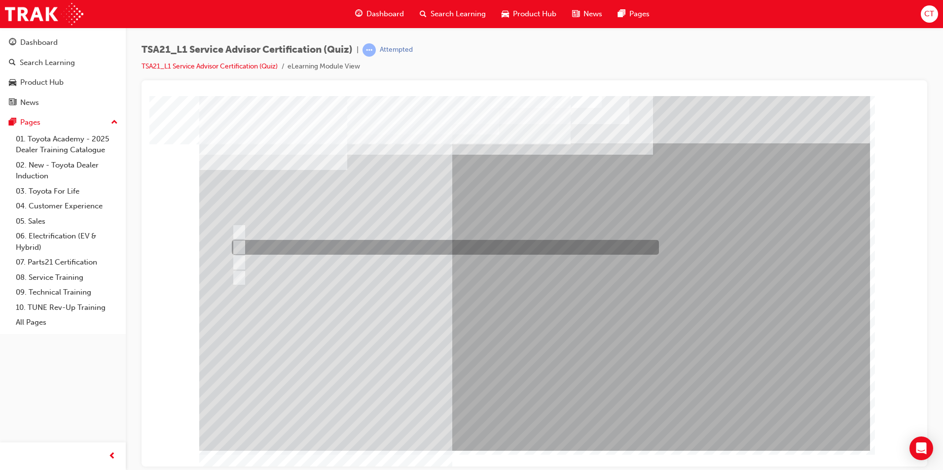
click at [441, 249] on div at bounding box center [442, 247] width 427 height 15
radio input "true"
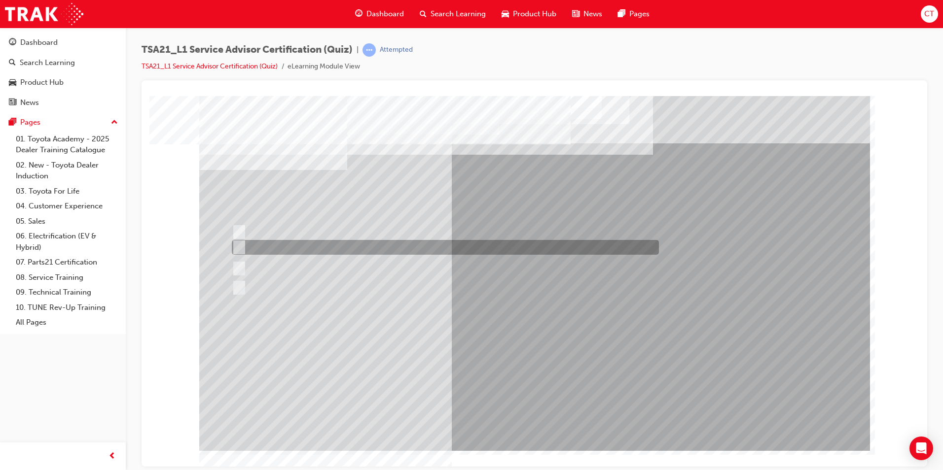
click at [501, 245] on div at bounding box center [442, 247] width 427 height 15
radio input "true"
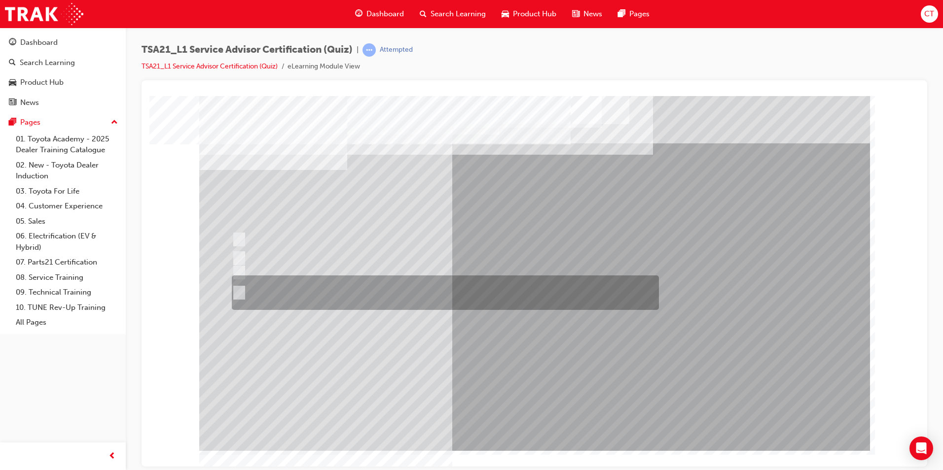
click at [397, 292] on div at bounding box center [442, 293] width 427 height 35
radio input "true"
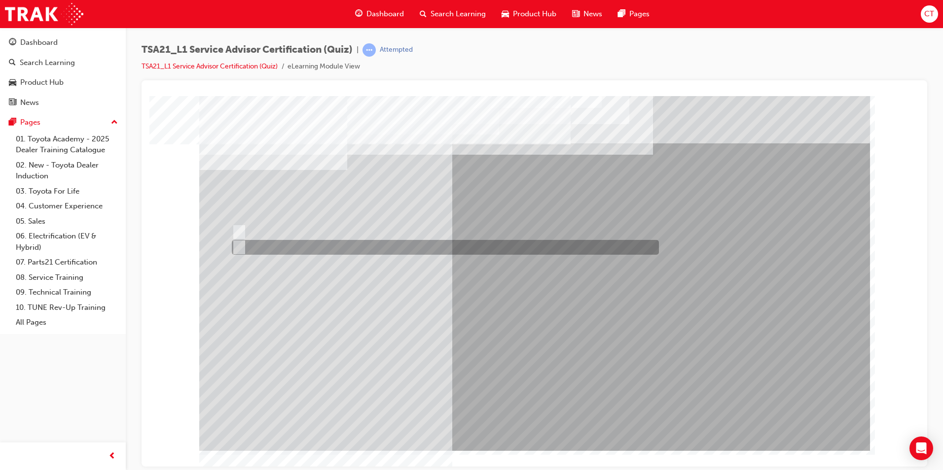
click at [306, 247] on div at bounding box center [442, 247] width 427 height 15
radio input "true"
